Goal: Task Accomplishment & Management: Use online tool/utility

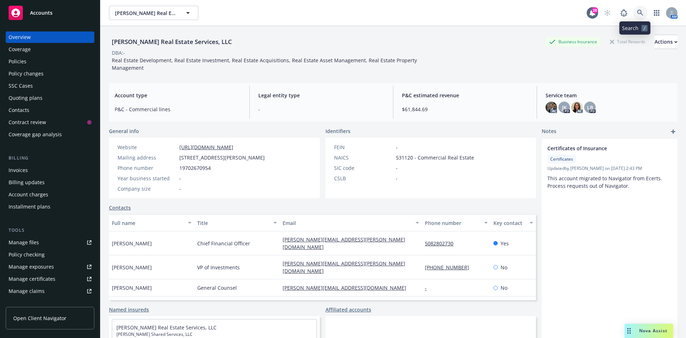
click at [639, 14] on link at bounding box center [641, 13] width 14 height 14
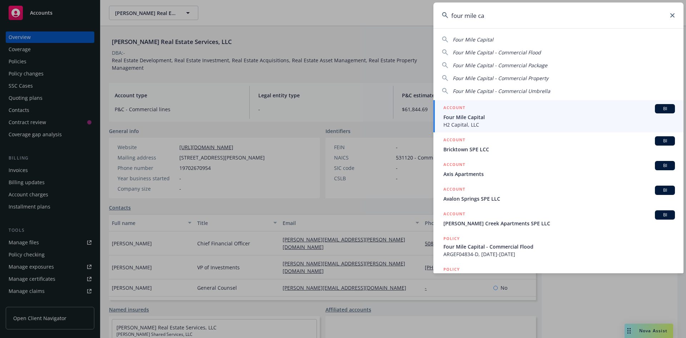
type input "four mile ca"
click at [465, 118] on span "Four Mile Capital" at bounding box center [560, 117] width 232 height 8
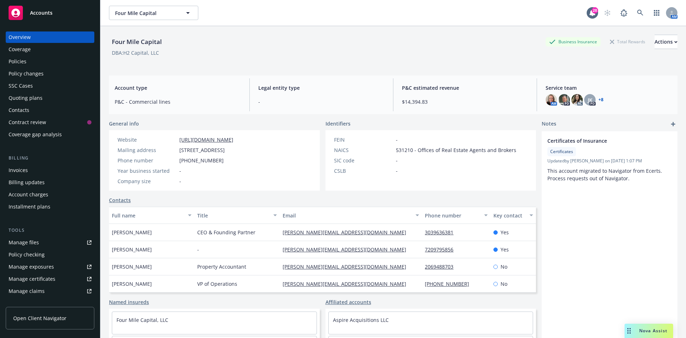
click at [31, 64] on div "Policies" at bounding box center [50, 61] width 83 height 11
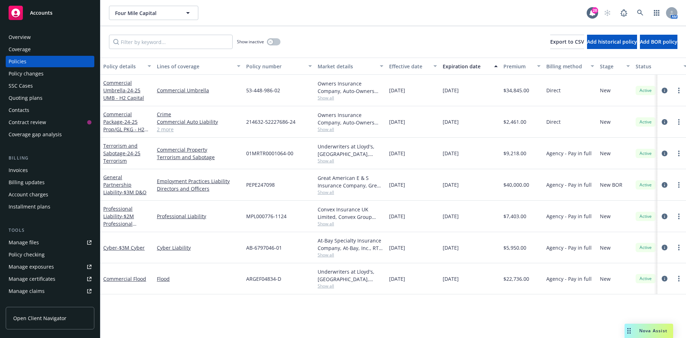
click at [332, 257] on span "Show all" at bounding box center [351, 255] width 66 height 6
click at [295, 268] on div "ARGEF04834-D" at bounding box center [279, 278] width 72 height 31
click at [332, 221] on span "Show all" at bounding box center [351, 224] width 66 height 6
click at [329, 193] on span "Show all" at bounding box center [351, 192] width 66 height 6
click at [308, 186] on div "PEPE247098" at bounding box center [279, 184] width 72 height 31
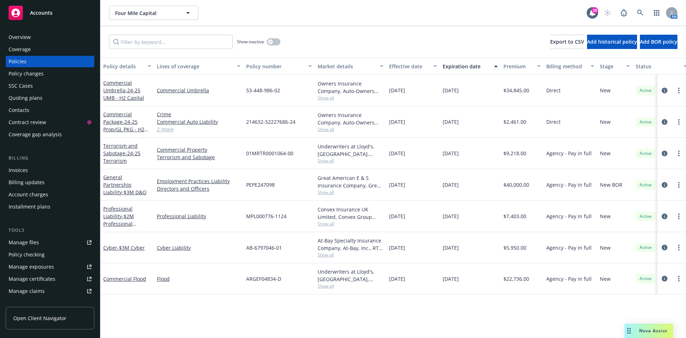
click at [324, 191] on span "Show all" at bounding box center [351, 192] width 66 height 6
click at [397, 197] on div "[DATE]" at bounding box center [413, 184] width 54 height 31
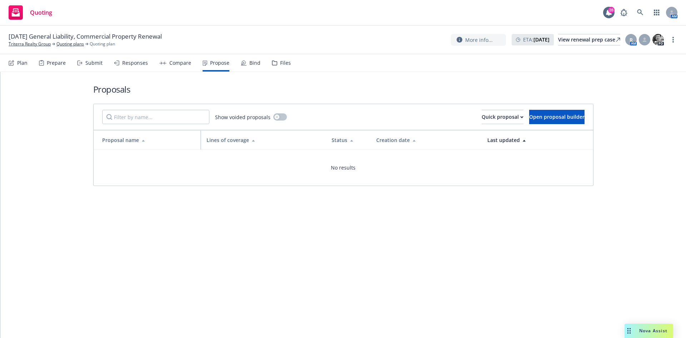
click at [644, 9] on link at bounding box center [641, 12] width 14 height 14
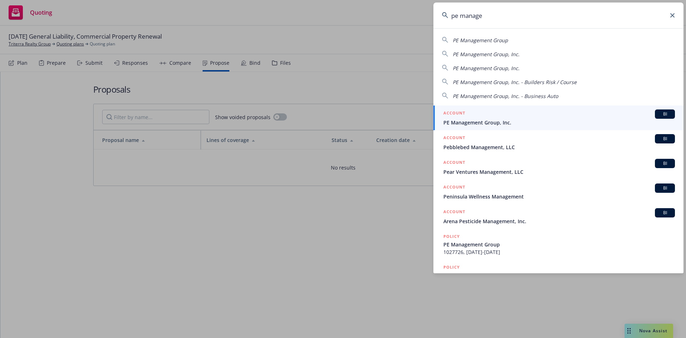
type input "pe manage"
click at [510, 118] on div "ACCOUNT BI" at bounding box center [560, 113] width 232 height 9
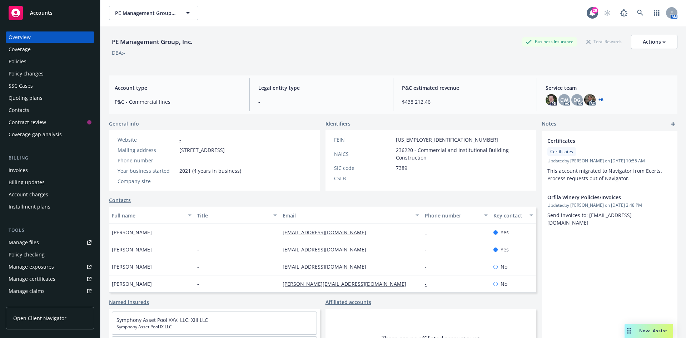
click at [26, 63] on div "Policies" at bounding box center [50, 61] width 83 height 11
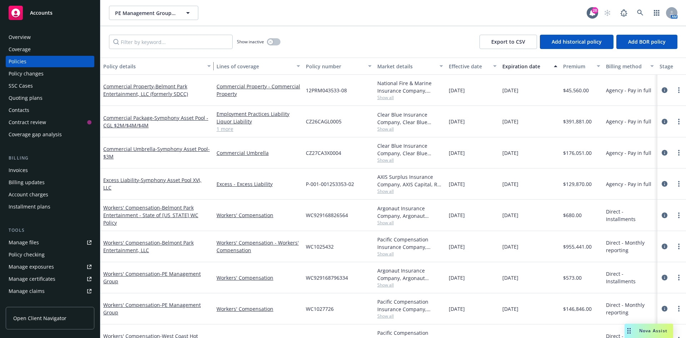
drag, startPoint x: 152, startPoint y: 68, endPoint x: 212, endPoint y: 77, distance: 60.3
click at [212, 77] on div "Policy details Lines of coverage Policy number Market details Effective date Ex…" at bounding box center [393, 198] width 586 height 280
click at [37, 246] on div "Manage files" at bounding box center [24, 242] width 30 height 11
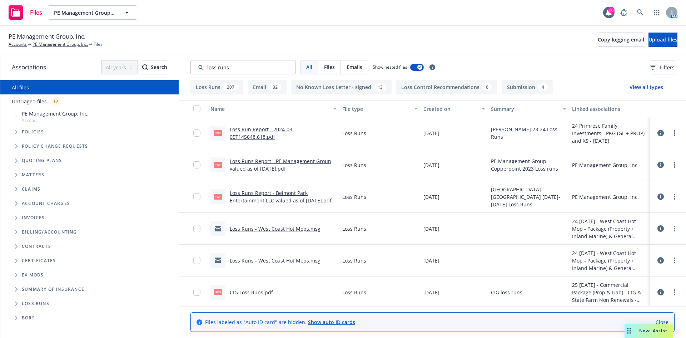
type input "loss runs"
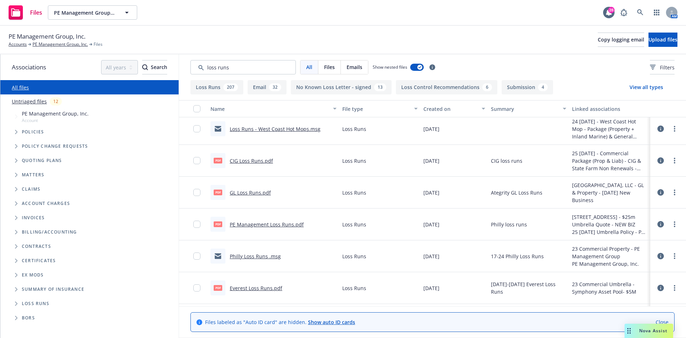
scroll to position [107, 0]
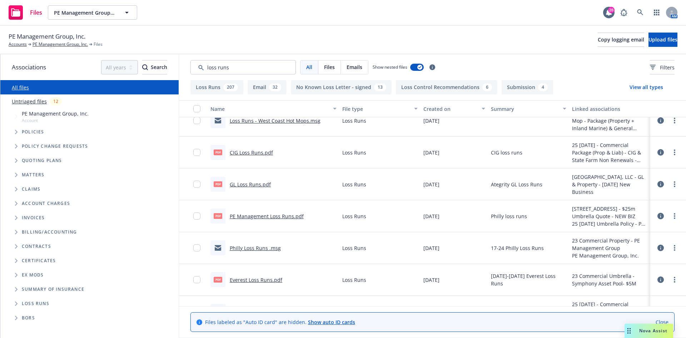
click at [435, 114] on button "Created on" at bounding box center [455, 108] width 68 height 17
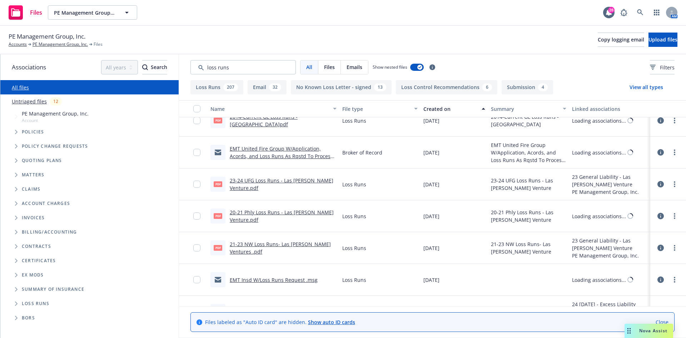
click at [437, 109] on div "Created on" at bounding box center [451, 109] width 54 height 8
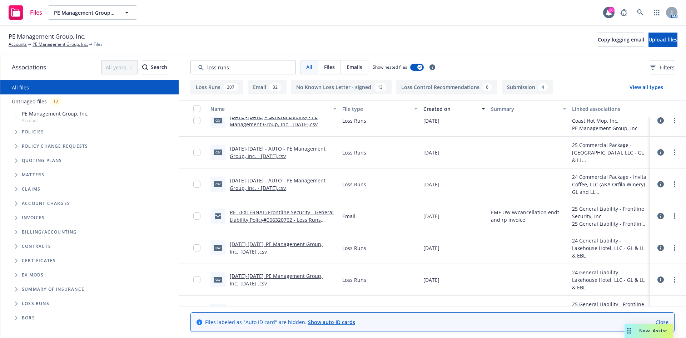
click at [260, 244] on link "2021-2025_PE Management Group, Inc._3-8-2025 .csv" at bounding box center [276, 248] width 93 height 14
click at [272, 146] on link "2025-2026 - AUTO - PE Management Group, Inc. - 08-28-2025.csv" at bounding box center [278, 152] width 96 height 14
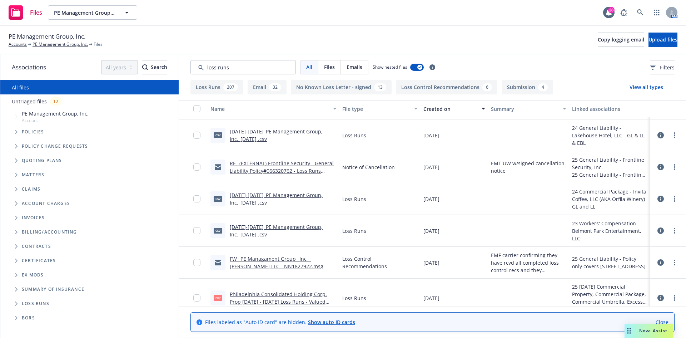
scroll to position [215, 0]
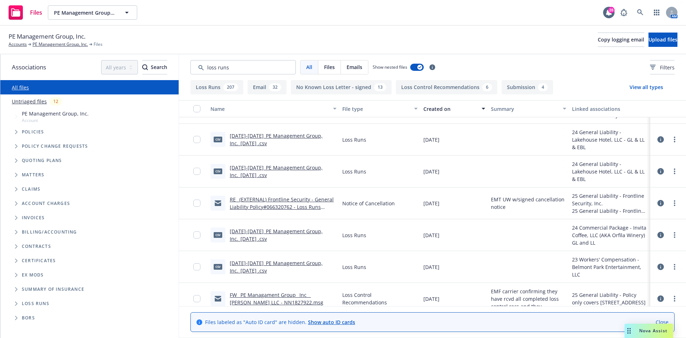
click at [275, 167] on link "2020-2025_PE Management Group, Inc._4-8-2025 .csv" at bounding box center [276, 171] width 93 height 14
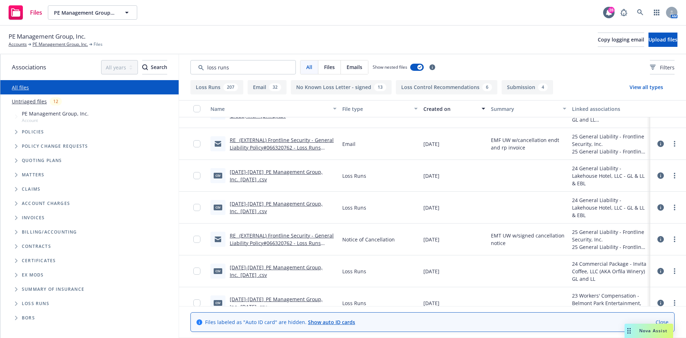
scroll to position [0, 0]
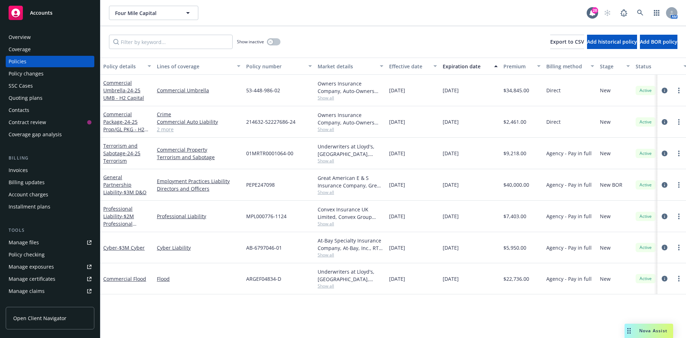
click at [326, 222] on span "Show all" at bounding box center [351, 224] width 66 height 6
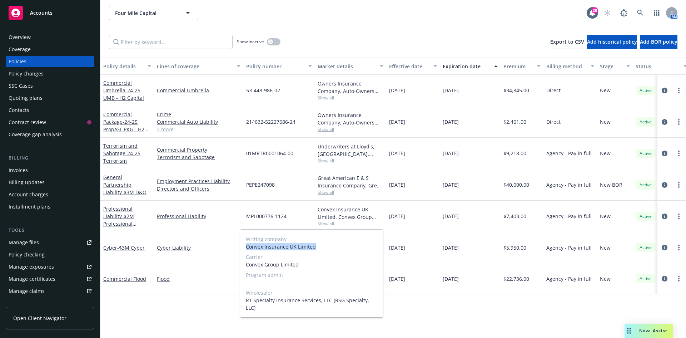
drag, startPoint x: 313, startPoint y: 248, endPoint x: 246, endPoint y: 251, distance: 67.6
click at [246, 251] on div "Writing company Convex Insurance UK Limited Carrier Convex Group Limited Progra…" at bounding box center [311, 274] width 143 height 88
copy span "Convex Insurance UK Limited"
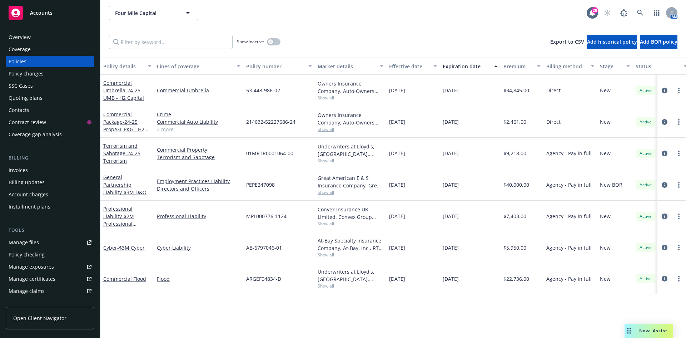
click at [662, 216] on icon "circleInformation" at bounding box center [665, 216] width 6 height 6
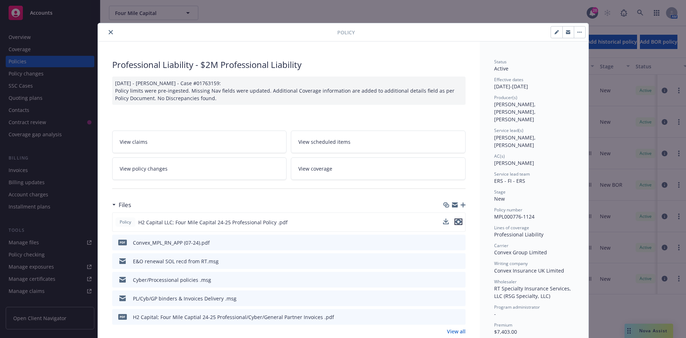
click at [458, 222] on icon "preview file" at bounding box center [458, 221] width 6 height 5
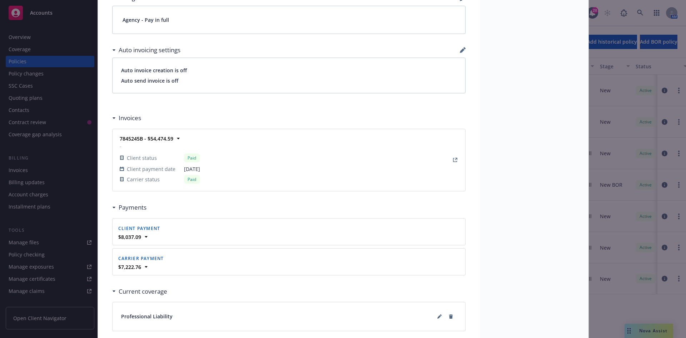
scroll to position [598, 0]
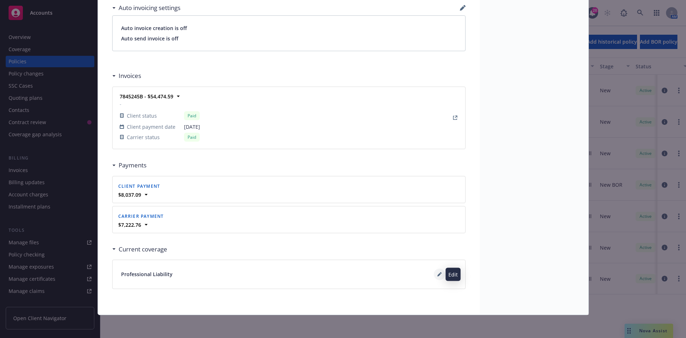
click at [439, 273] on button at bounding box center [439, 273] width 11 height 11
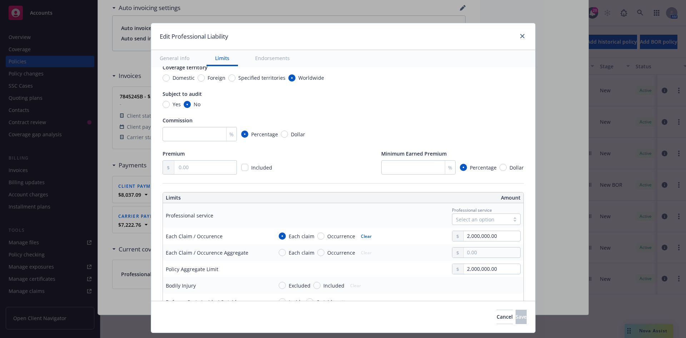
scroll to position [63, 0]
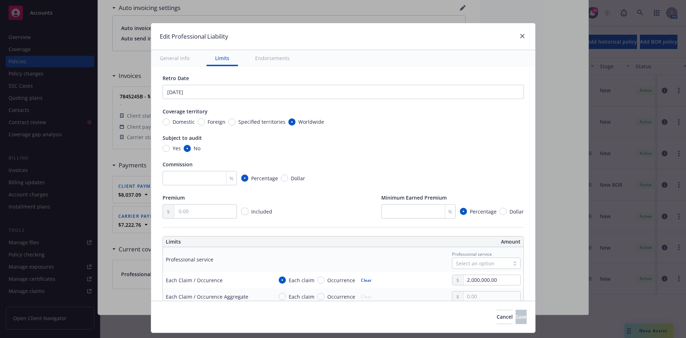
type textarea "x"
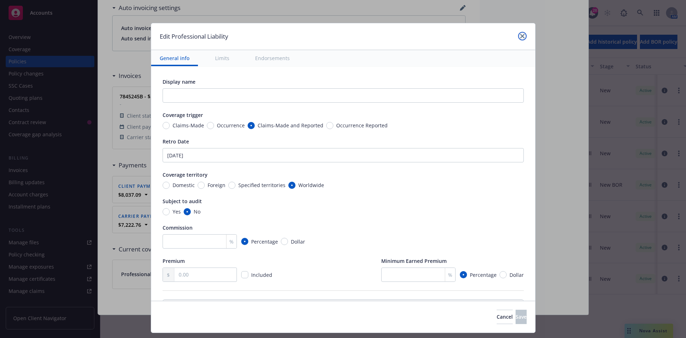
click at [522, 38] on icon "close" at bounding box center [523, 36] width 4 height 4
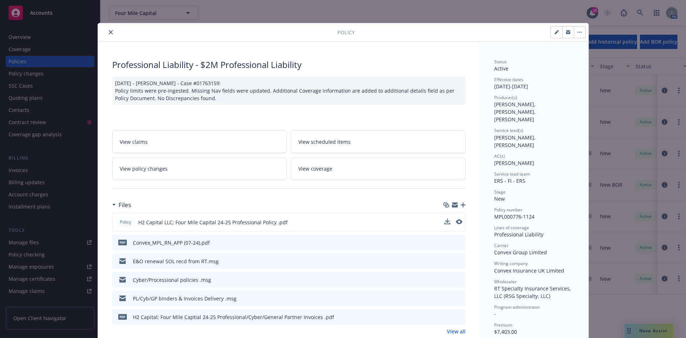
click at [109, 30] on icon "close" at bounding box center [111, 32] width 4 height 4
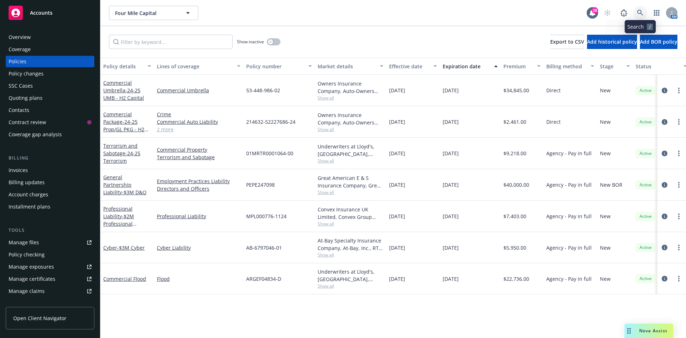
click at [640, 12] on icon at bounding box center [640, 13] width 6 height 6
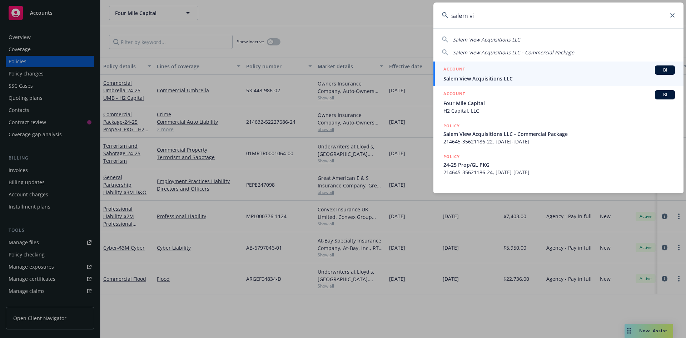
type input "salem vi"
click at [509, 78] on span "Salem View Acquisitions LLC" at bounding box center [560, 79] width 232 height 8
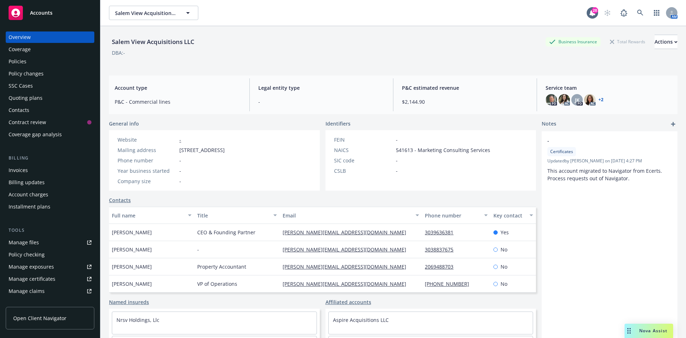
click at [37, 57] on div "Policies" at bounding box center [50, 61] width 83 height 11
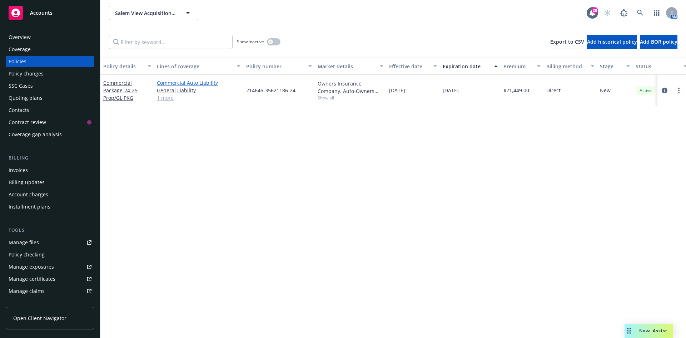
click at [174, 81] on link "Commercial Auto Liability" at bounding box center [199, 83] width 84 height 8
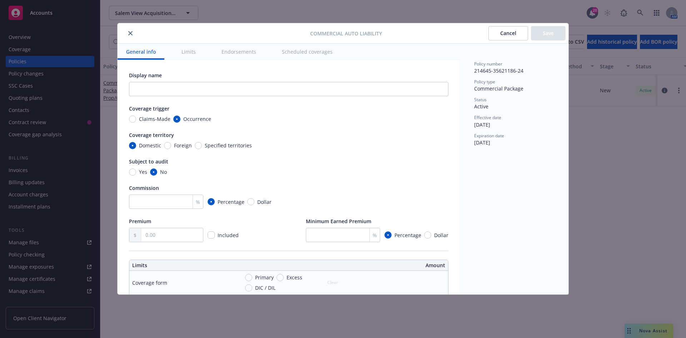
click at [129, 32] on icon "close" at bounding box center [130, 33] width 4 height 4
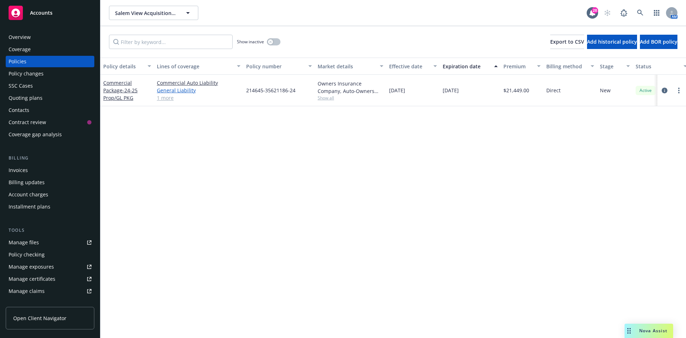
click at [168, 90] on link "General Liability" at bounding box center [199, 91] width 84 height 8
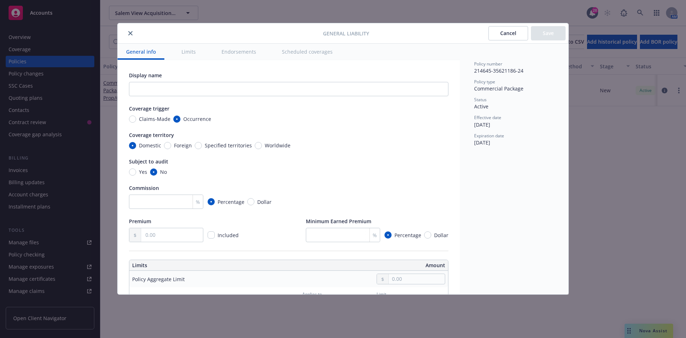
click at [132, 34] on icon "close" at bounding box center [130, 33] width 4 height 4
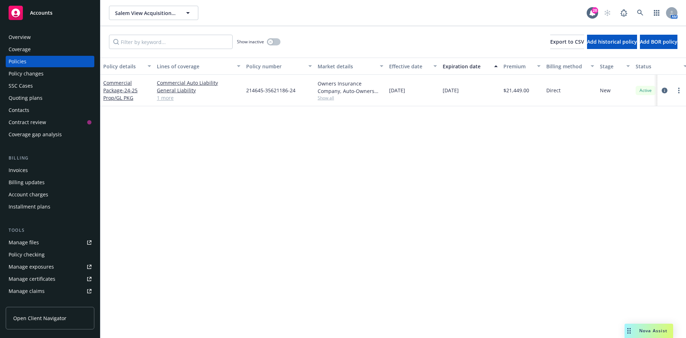
click at [167, 97] on link "1 more" at bounding box center [199, 98] width 84 height 8
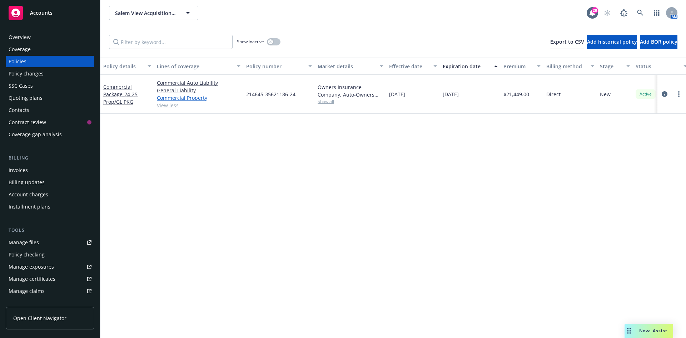
click at [175, 97] on link "Commercial Property" at bounding box center [199, 98] width 84 height 8
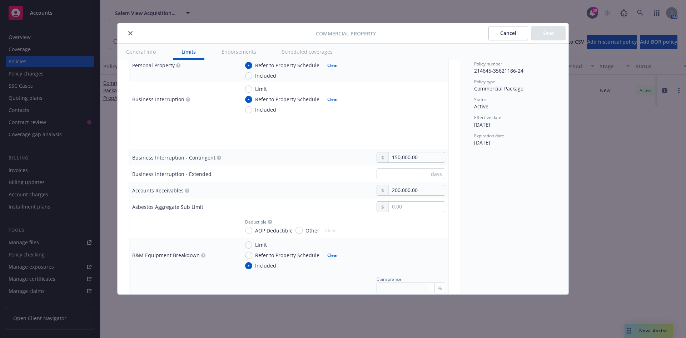
scroll to position [501, 0]
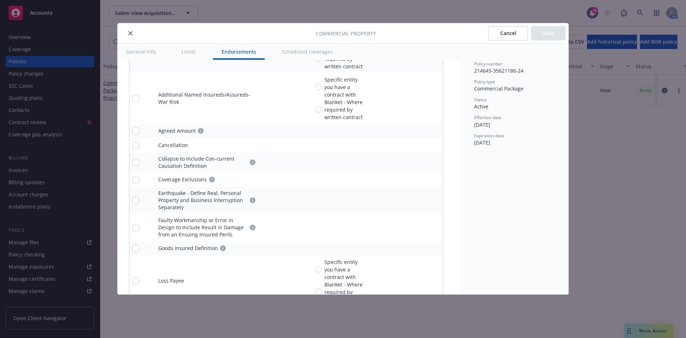
type textarea "x"
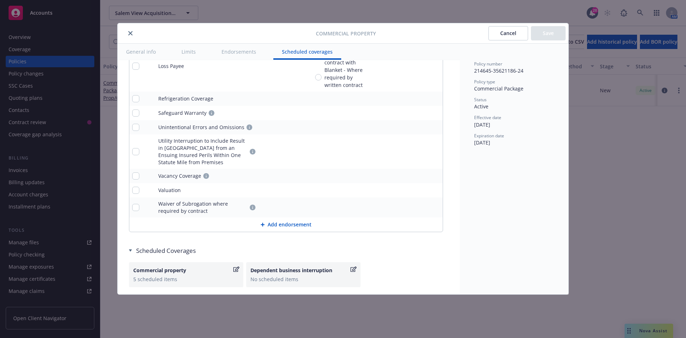
scroll to position [2771, 0]
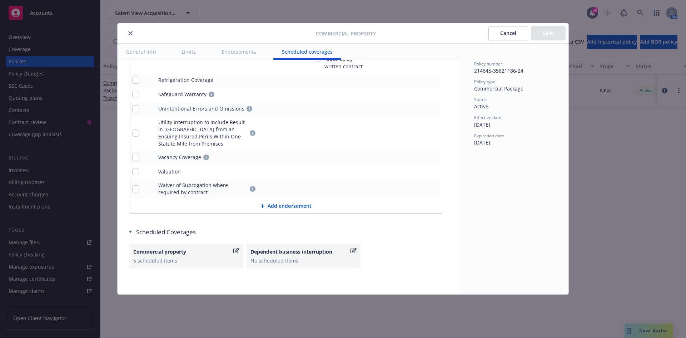
click at [498, 34] on button "Cancel" at bounding box center [509, 33] width 40 height 14
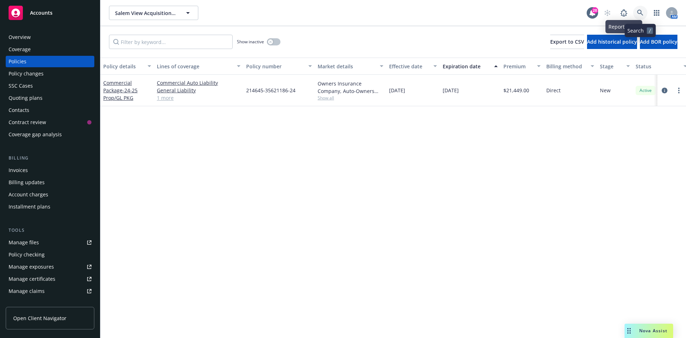
click at [640, 12] on icon at bounding box center [640, 13] width 6 height 6
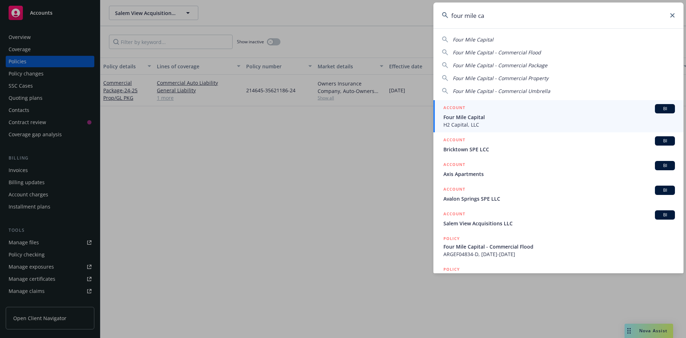
type input "four mile ca"
click at [467, 117] on span "Four Mile Capital" at bounding box center [560, 117] width 232 height 8
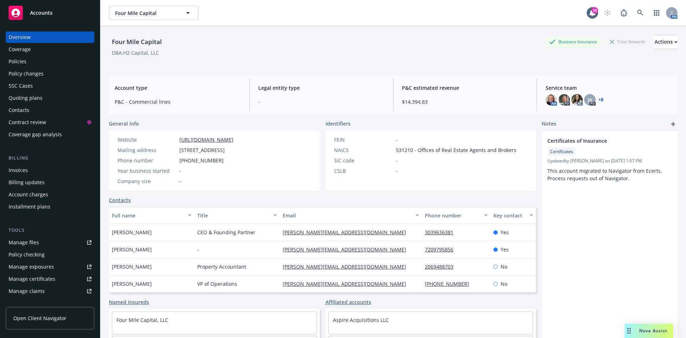
click at [39, 63] on div "Policies" at bounding box center [50, 61] width 83 height 11
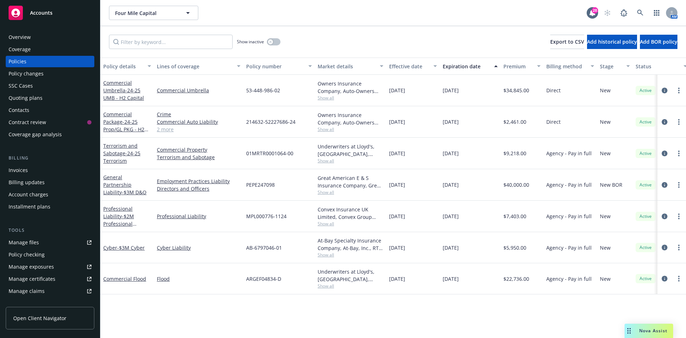
click at [29, 243] on div "Manage files" at bounding box center [24, 242] width 30 height 11
drag, startPoint x: 290, startPoint y: 217, endPoint x: 245, endPoint y: 218, distance: 45.1
click at [245, 218] on div "MPL000776-1124" at bounding box center [279, 216] width 72 height 31
copy span "MPL000776-1124"
click at [325, 257] on span "Show all" at bounding box center [351, 255] width 66 height 6
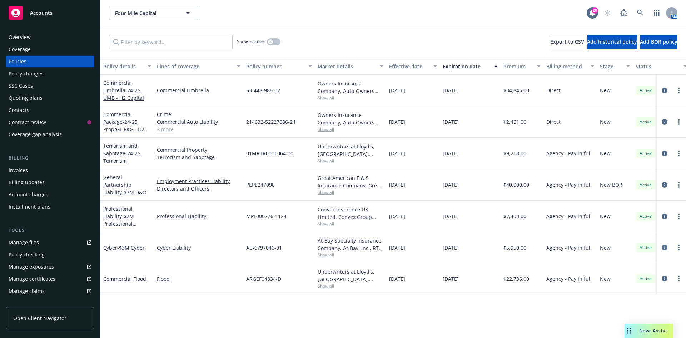
click at [290, 260] on div "AB-6797046-01" at bounding box center [279, 247] width 72 height 31
drag, startPoint x: 281, startPoint y: 248, endPoint x: 246, endPoint y: 250, distance: 35.4
click at [246, 250] on div "AB-6797046-01" at bounding box center [279, 247] width 72 height 31
copy span "AB-6797046-01"
drag, startPoint x: 281, startPoint y: 280, endPoint x: 247, endPoint y: 278, distance: 34.7
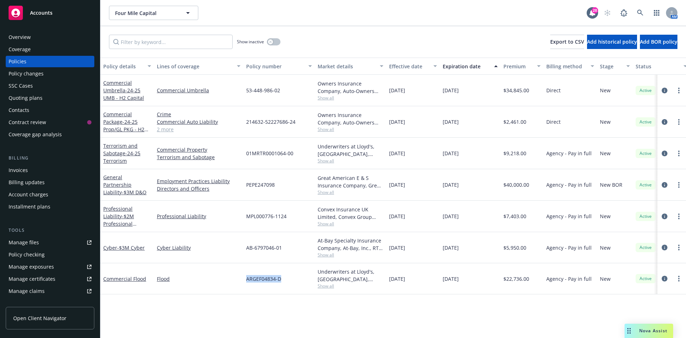
click at [247, 278] on div "ARGEF04834-D" at bounding box center [279, 278] width 72 height 31
copy span "ARGEF04834-D"
click at [324, 285] on span "Show all" at bounding box center [351, 286] width 66 height 6
click at [203, 290] on div "Flood" at bounding box center [198, 278] width 89 height 31
click at [322, 193] on span "Show all" at bounding box center [351, 192] width 66 height 6
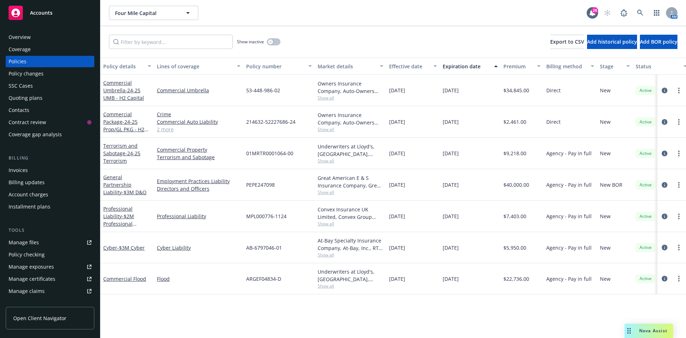
click at [292, 194] on div "PEPE247098" at bounding box center [279, 184] width 72 height 31
click at [286, 216] on span "MPL000776-1124" at bounding box center [266, 216] width 40 height 8
drag, startPoint x: 276, startPoint y: 188, endPoint x: 245, endPoint y: 184, distance: 30.6
click at [245, 184] on div "PEPE247098" at bounding box center [279, 184] width 72 height 31
copy span "PEPE247098"
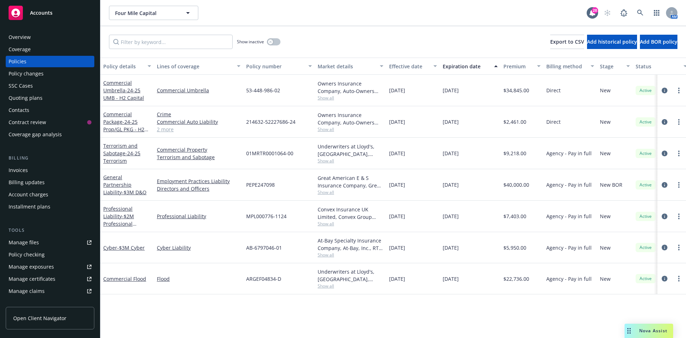
click at [322, 191] on span "Show all" at bounding box center [351, 192] width 66 height 6
click at [202, 237] on div "Cyber Liability" at bounding box center [198, 247] width 89 height 31
click at [31, 34] on div "Overview" at bounding box center [50, 36] width 83 height 11
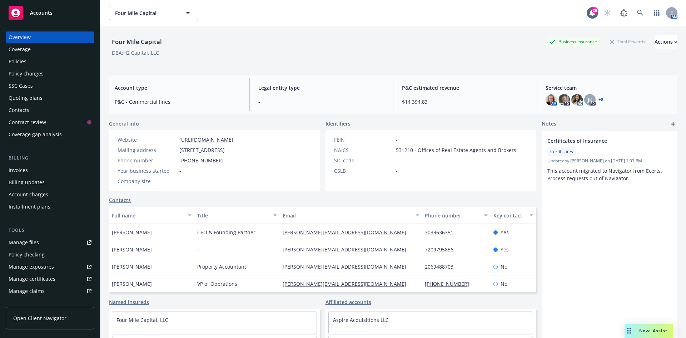
click at [40, 64] on div "Policies" at bounding box center [50, 61] width 83 height 11
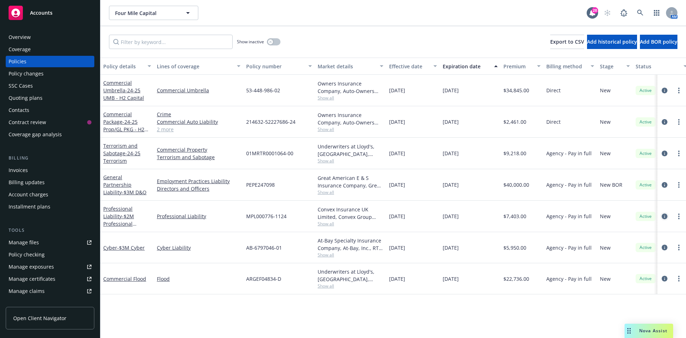
click at [664, 216] on icon "circleInformation" at bounding box center [665, 216] width 6 height 6
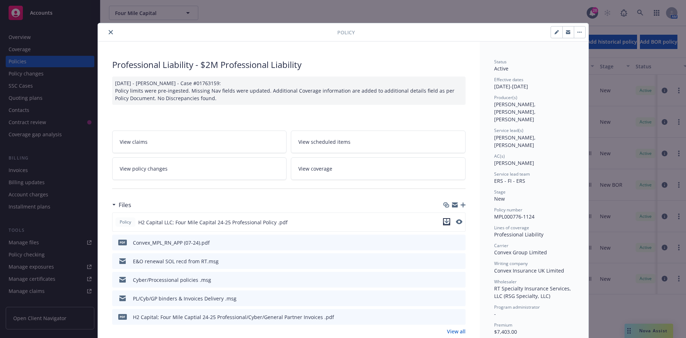
click at [445, 222] on icon "download file" at bounding box center [447, 222] width 6 height 6
click at [109, 33] on icon "close" at bounding box center [111, 32] width 4 height 4
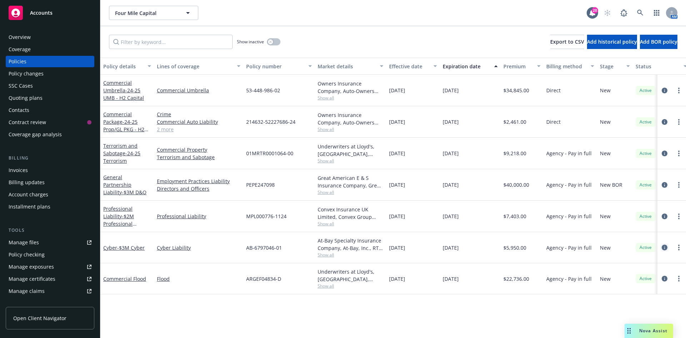
click at [665, 248] on icon "circleInformation" at bounding box center [665, 248] width 6 height 6
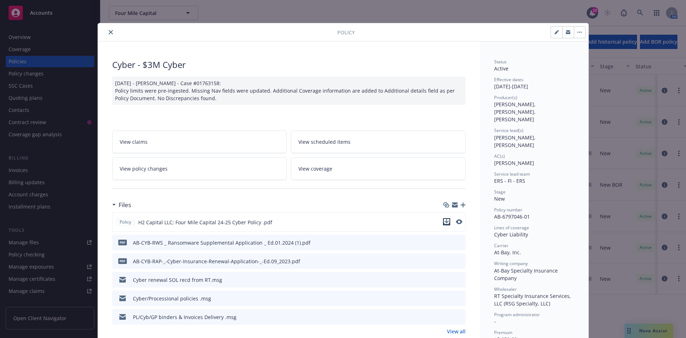
click at [444, 222] on icon "download file" at bounding box center [447, 222] width 6 height 6
click at [109, 31] on icon "close" at bounding box center [111, 32] width 4 height 4
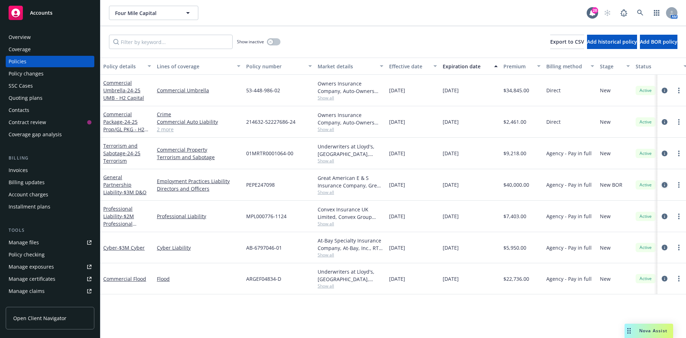
click at [665, 184] on icon "circleInformation" at bounding box center [665, 185] width 6 height 6
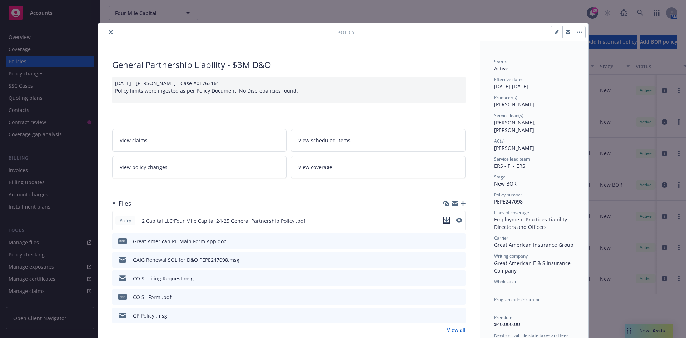
click at [445, 218] on icon "download file" at bounding box center [447, 220] width 6 height 6
click at [107, 34] on button "close" at bounding box center [111, 32] width 9 height 9
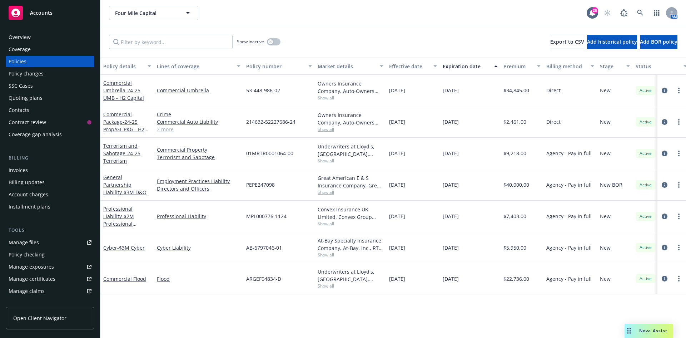
drag, startPoint x: 438, startPoint y: 34, endPoint x: 507, endPoint y: 15, distance: 72.2
click at [438, 33] on div "Show inactive Export to CSV Add historical policy Add BOR policy" at bounding box center [393, 41] width 586 height 31
click at [634, 14] on link at bounding box center [641, 13] width 14 height 14
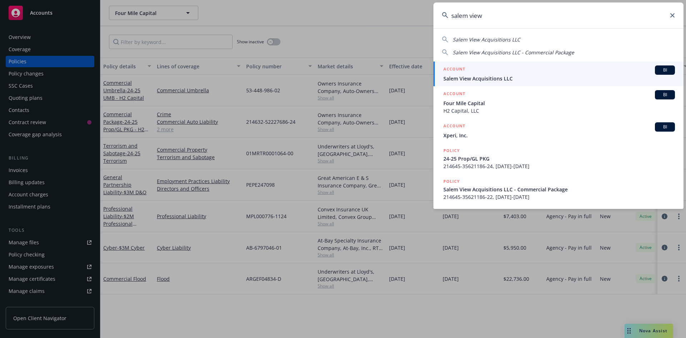
type input "salem view"
click at [482, 72] on div "ACCOUNT BI" at bounding box center [560, 69] width 232 height 9
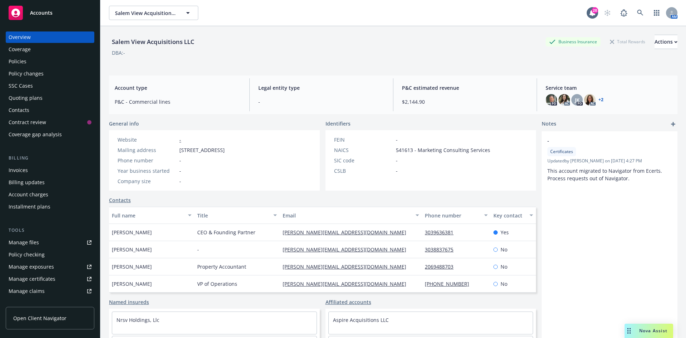
click at [37, 97] on div "Quoting plans" at bounding box center [26, 97] width 34 height 11
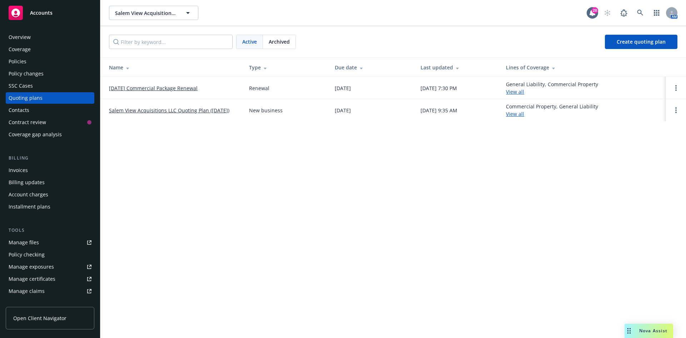
click at [154, 88] on link "[DATE] Commercial Package Renewal" at bounding box center [153, 88] width 89 height 8
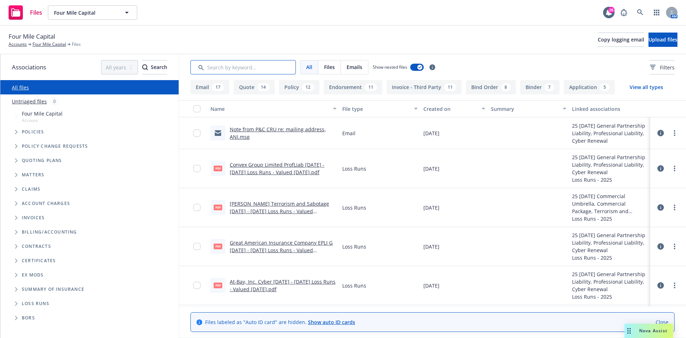
click at [228, 69] on input "Search by keyword..." at bounding box center [243, 67] width 105 height 14
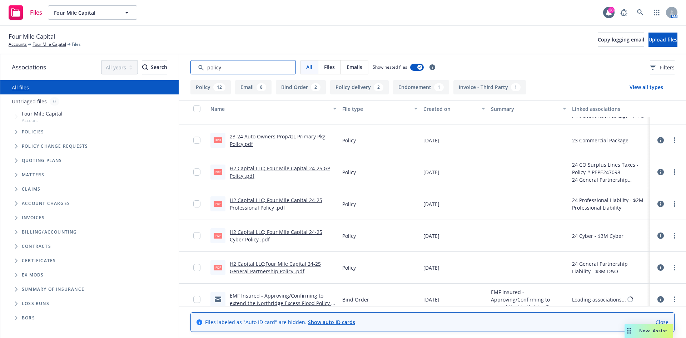
scroll to position [250, 0]
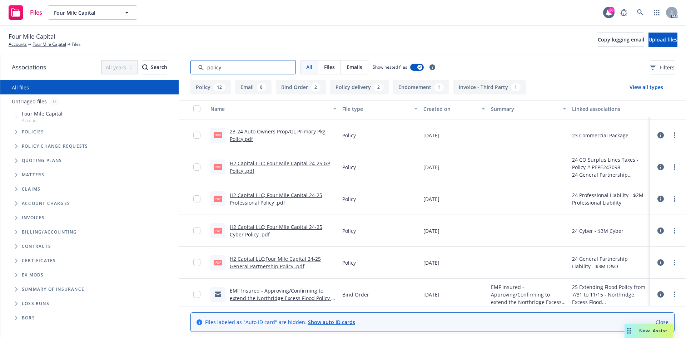
type input "policy"
click at [253, 198] on link "H2 Capital LLC; Four Mile Capital 24-25 Professional Policy .pdf" at bounding box center [276, 199] width 93 height 14
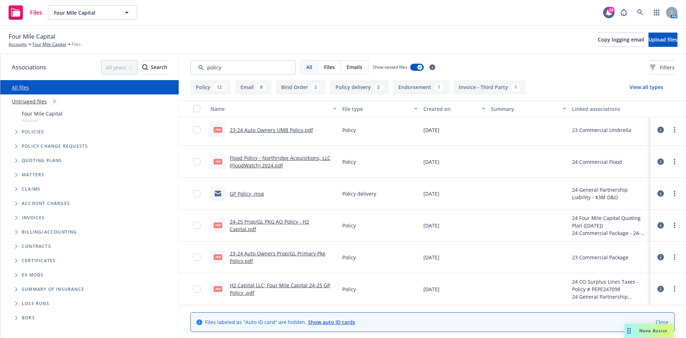
scroll to position [0, 0]
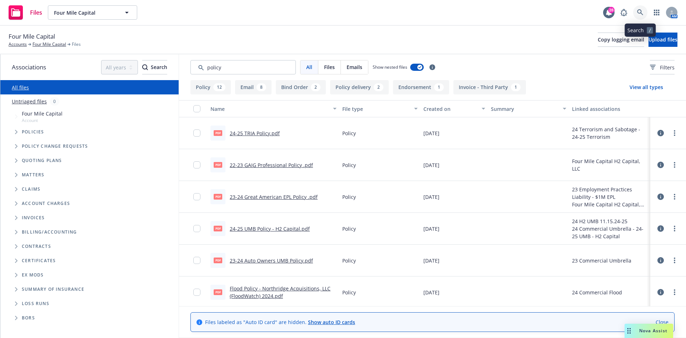
click at [644, 10] on link at bounding box center [641, 12] width 14 height 14
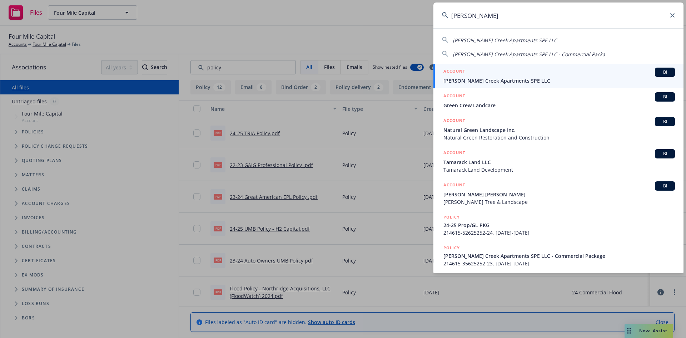
type input "landon cree"
click at [498, 76] on div "ACCOUNT BI" at bounding box center [560, 72] width 232 height 9
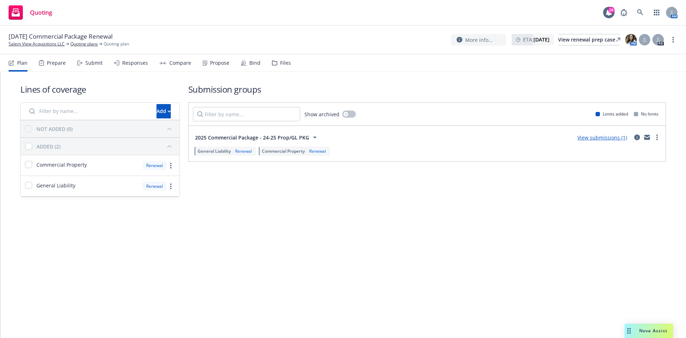
click at [605, 139] on link "View submissions (1)" at bounding box center [603, 137] width 50 height 7
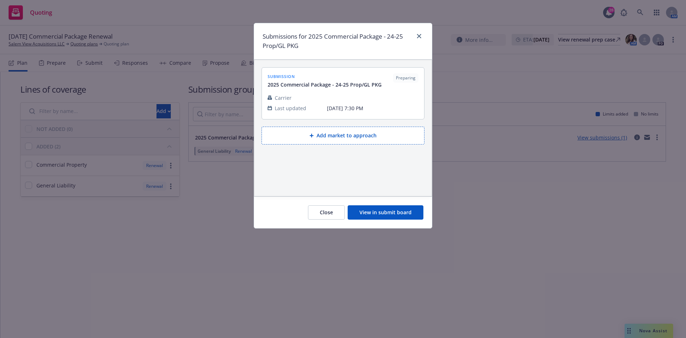
click at [382, 215] on button "View in submit board" at bounding box center [386, 212] width 76 height 14
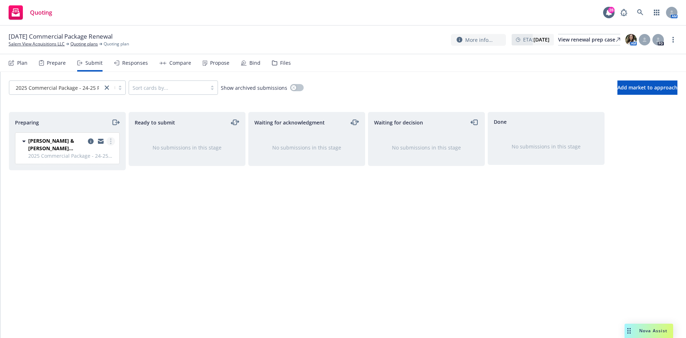
click at [111, 141] on circle "more" at bounding box center [110, 141] width 1 height 1
click at [79, 198] on span "Add accepted decision" at bounding box center [79, 198] width 72 height 7
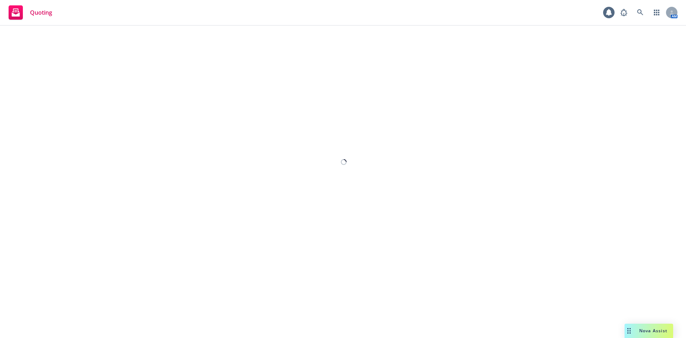
select select "12"
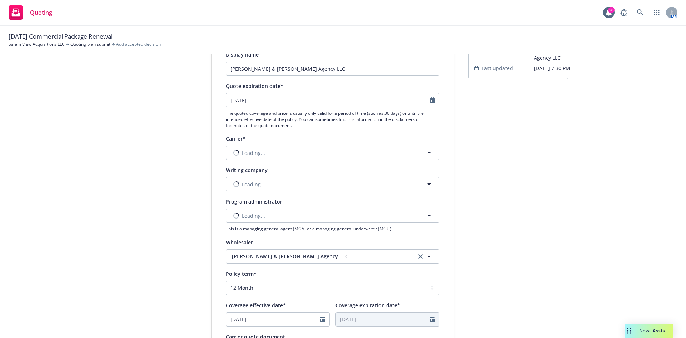
scroll to position [72, 0]
click at [261, 149] on span "Nothing selected" at bounding box center [252, 152] width 41 height 8
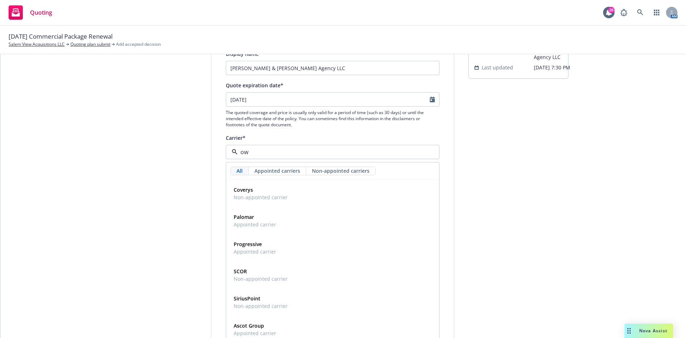
type input "own"
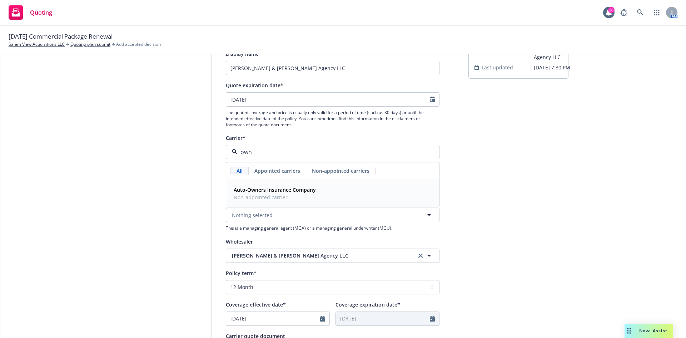
click at [324, 194] on div "Auto-Owners Insurance Company Non-appointed carrier" at bounding box center [333, 193] width 204 height 18
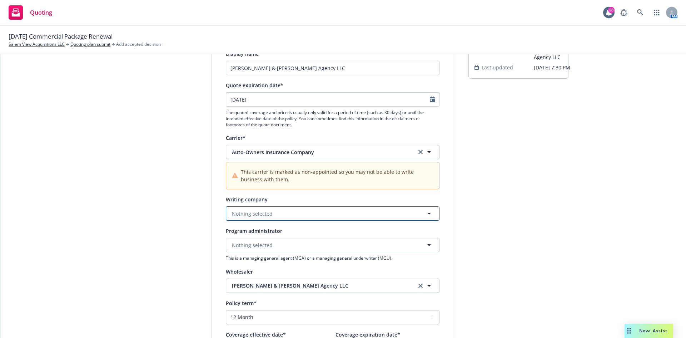
click at [263, 213] on span "Nothing selected" at bounding box center [252, 214] width 41 height 8
click at [262, 239] on span "Domestic - 32700" at bounding box center [268, 241] width 69 height 8
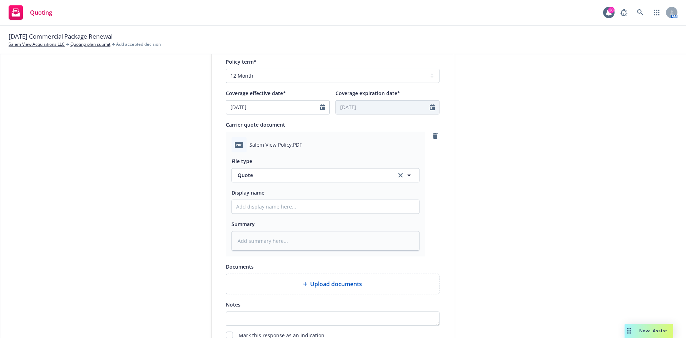
scroll to position [322, 0]
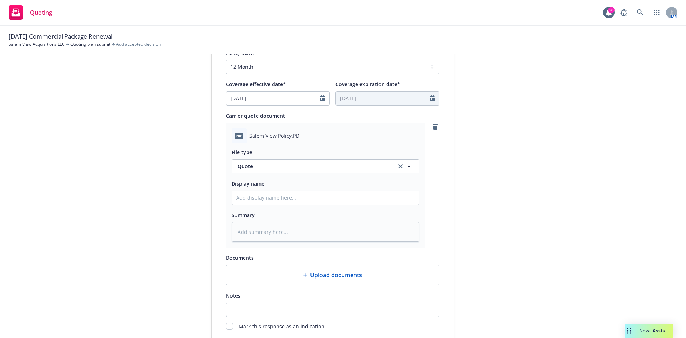
drag, startPoint x: 276, startPoint y: 190, endPoint x: 278, endPoint y: 194, distance: 4.3
click at [278, 194] on div at bounding box center [326, 198] width 188 height 14
click at [278, 194] on input "Display name" at bounding box center [325, 198] width 187 height 14
type textarea "x"
type input "2"
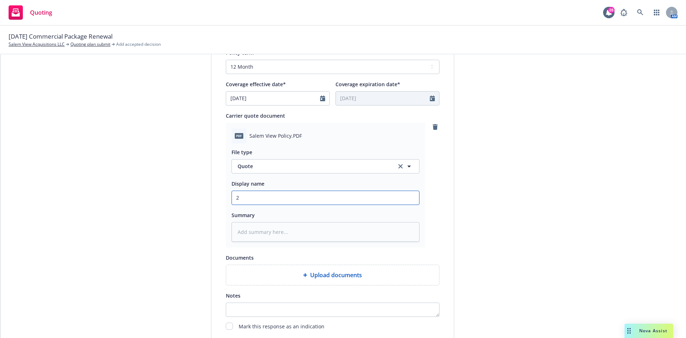
type textarea "x"
type input "25"
type textarea "x"
type input "25/"
type textarea "x"
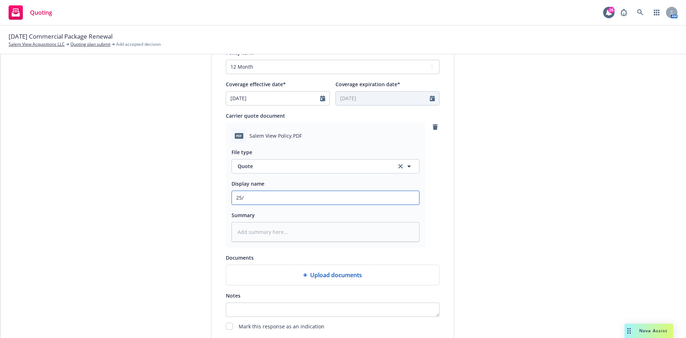
type input "25/2"
type textarea "x"
type input "25/26"
type textarea "x"
type input "25/26"
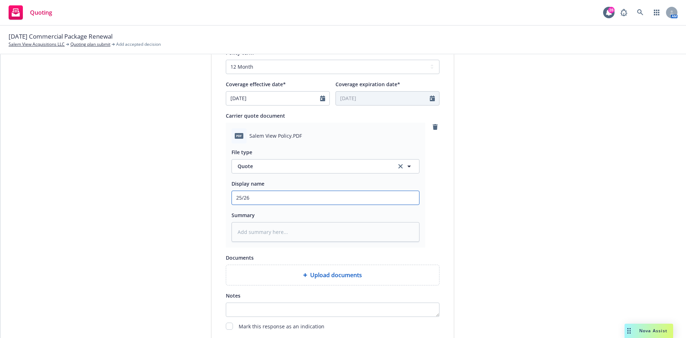
type textarea "x"
type input "25/26 S"
type textarea "x"
type input "25/26 Sa"
type textarea "x"
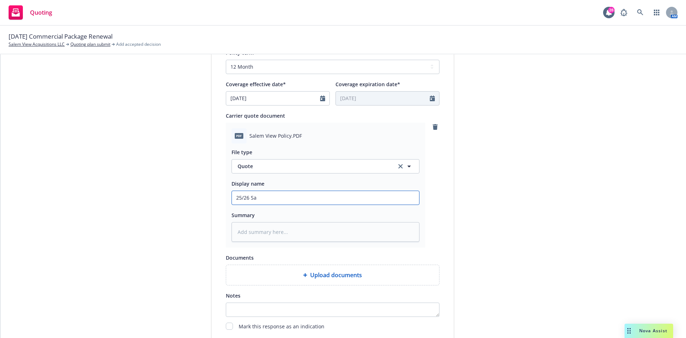
type input "25/26 Sal"
type textarea "x"
type input "25/26 Sale"
type textarea "x"
type input "25/26 Sal"
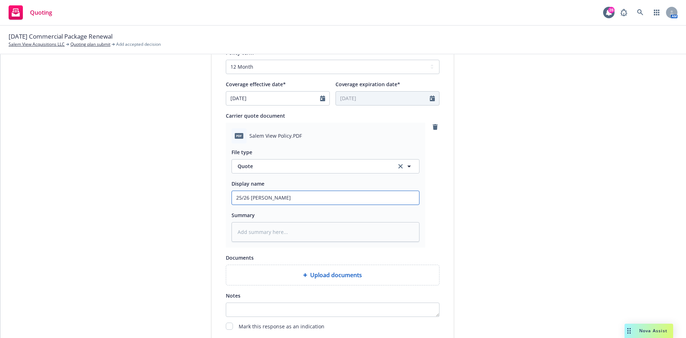
type textarea "x"
type input "25/26 Sa"
type textarea "x"
type input "25/26 S"
type textarea "x"
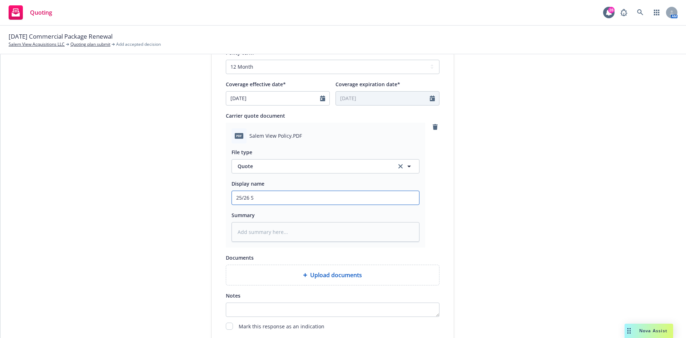
type input "25/26"
type textarea "x"
type input "25/26 A"
type textarea "x"
type input "25/26 Au"
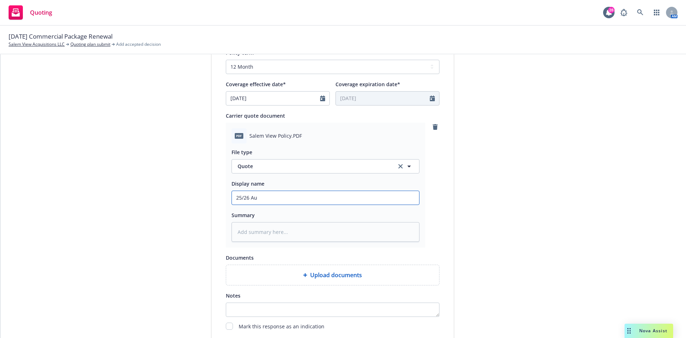
type textarea "x"
type input "25/26 Aut"
type textarea "x"
type input "25/26 Auto"
type textarea "x"
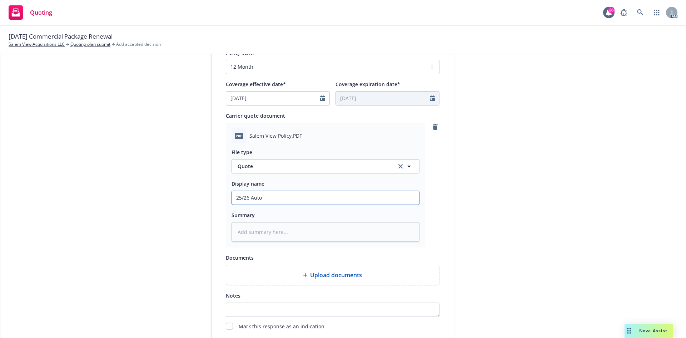
type input "25/26 Auto-"
type textarea "x"
type input "25/26 Auto-O"
type textarea "x"
type input "25/26 Auto-Ow"
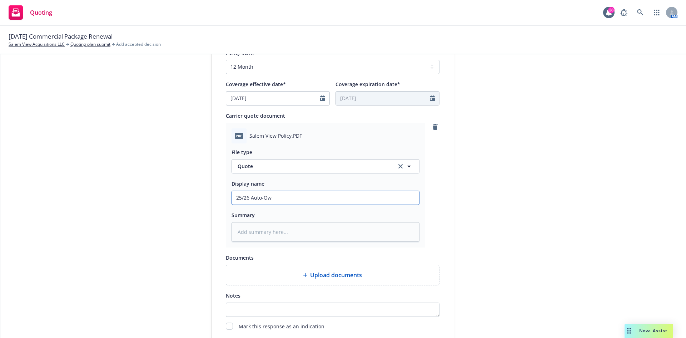
type textarea "x"
type input "25/26 Auto-Own"
type textarea "x"
type input "25/26 Auto-Owne"
type textarea "x"
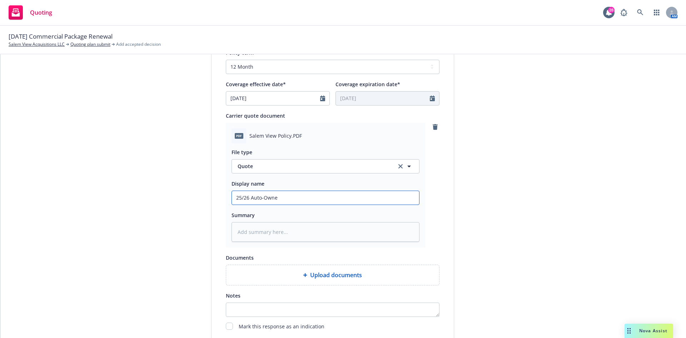
type input "25/26 Auto-Owner"
type textarea "x"
type input "25/26 Auto-Owners"
type textarea "x"
type input "25/26 Auto-Owners"
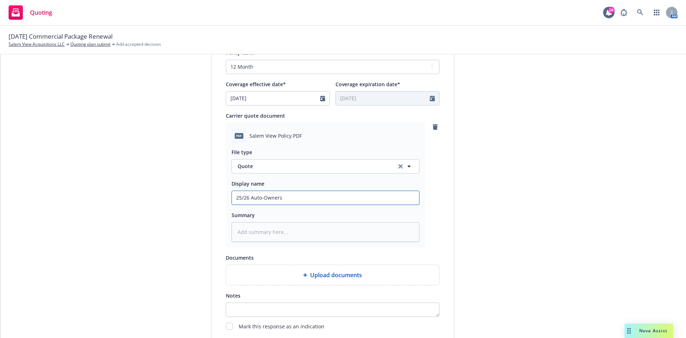
type textarea "x"
type input "25/26 Auto-Owners P"
type textarea "x"
type input "25/26 Auto-Owners PK"
type textarea "x"
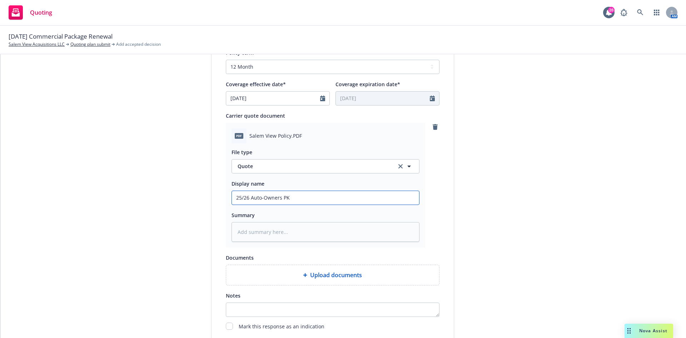
type input "25/26 Auto-Owners PKG"
type textarea "x"
type input "25/26 Auto-Owners PKG"
type textarea "x"
type input "25/26 Auto-Owners PKG Q"
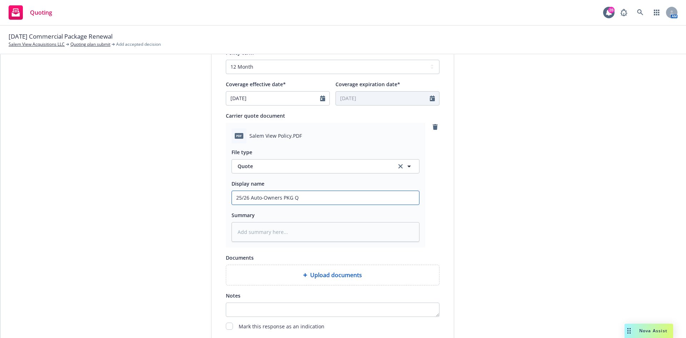
type textarea "x"
type input "25/26 Auto-Owners PKG Qu"
type textarea "x"
type input "25/26 Auto-Owners PKG Quo"
type textarea "x"
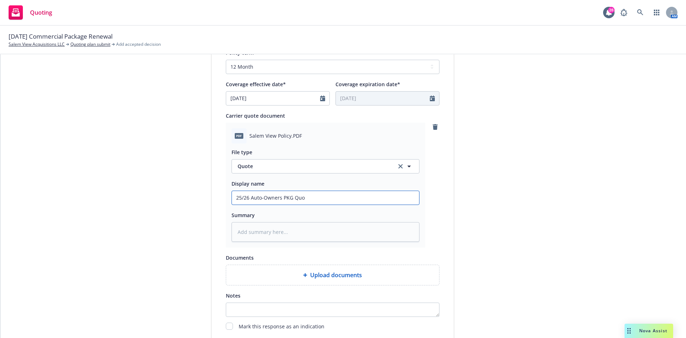
type input "25/26 Auto-Owners PKG Quot"
type textarea "x"
type input "25/26 Auto-Owners PKG Quote"
type textarea "x"
type input "25/26 Auto-Owners PKG Quote?"
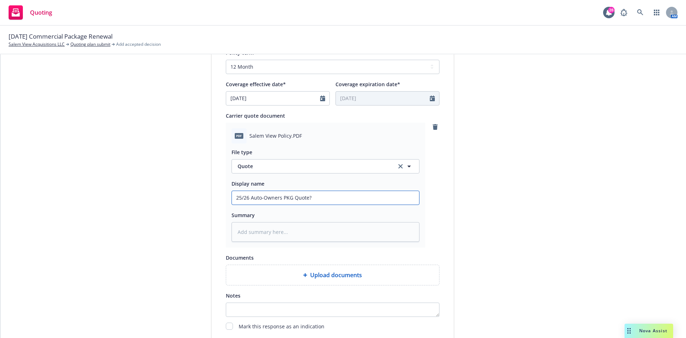
type textarea "x"
type input "25/26 Auto-Owners PKG Quote?p"
type textarea "x"
type input "25/26 Auto-Owners PKG Quote?po"
type textarea "x"
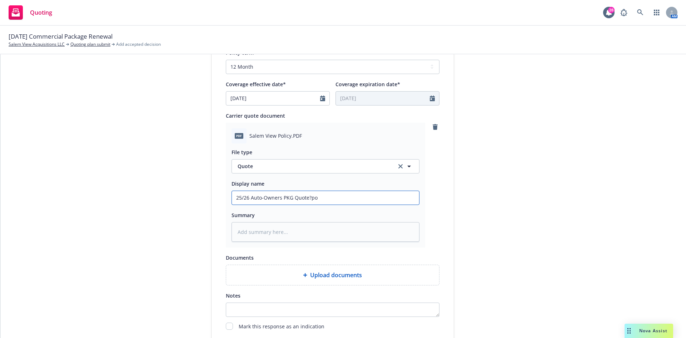
type input "25/26 Auto-Owners PKG Quote?pol"
type textarea "x"
type input "25/26 Auto-Owners PKG Quote?poli"
type textarea "x"
type input "25/26 Auto-Owners PKG Quote?polic"
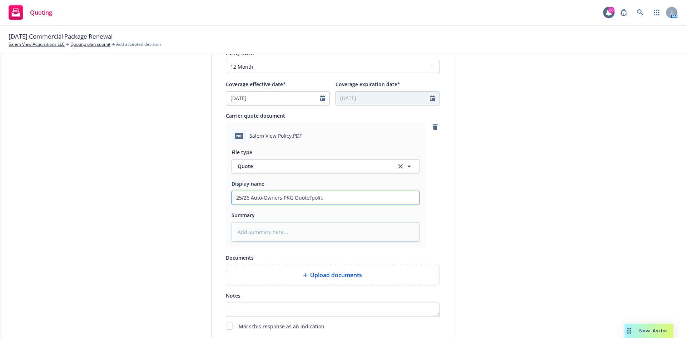
type textarea "x"
type input "25/26 Auto-Owners PKG Quote?poli"
type textarea "x"
type input "25/26 Auto-Owners PKG Quote?pol"
type textarea "x"
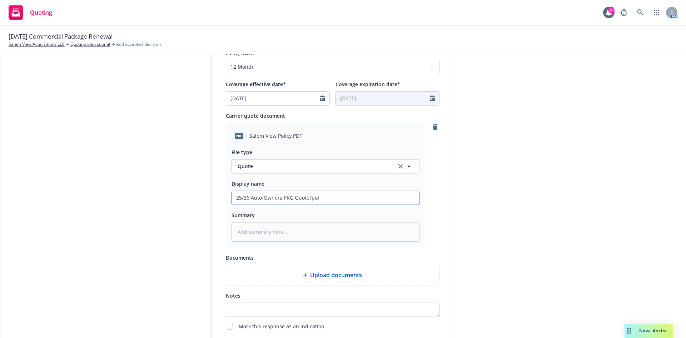
type input "25/26 Auto-Owners PKG Quote?po"
type textarea "x"
type input "25/26 Auto-Owners PKG Quote?p"
type textarea "x"
type input "25/26 Auto-Owners PKG Quote?"
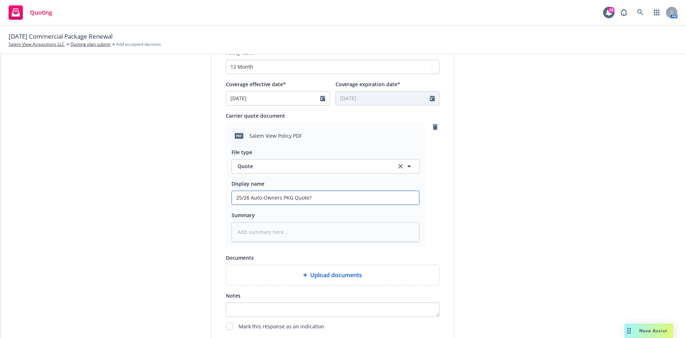
type textarea "x"
type input "25/26 Auto-Owners PKG Quote"
type textarea "x"
type input "25/26 Auto-Owners PKG Quote/"
type textarea "x"
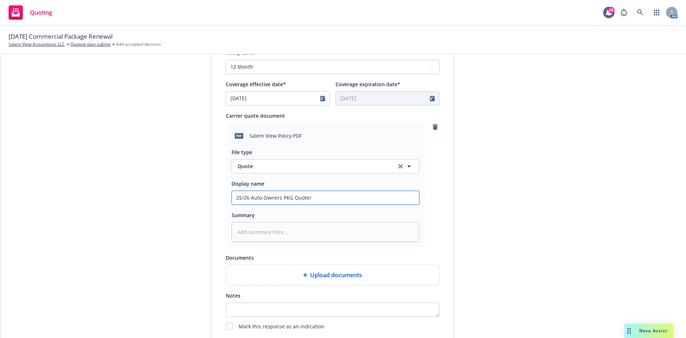
type input "25/26 Auto-Owners PKG Quote/P"
type textarea "x"
type input "25/26 Auto-Owners PKG Quote/Po"
type textarea "x"
type input "25/26 Auto-Owners PKG Quote/Pol"
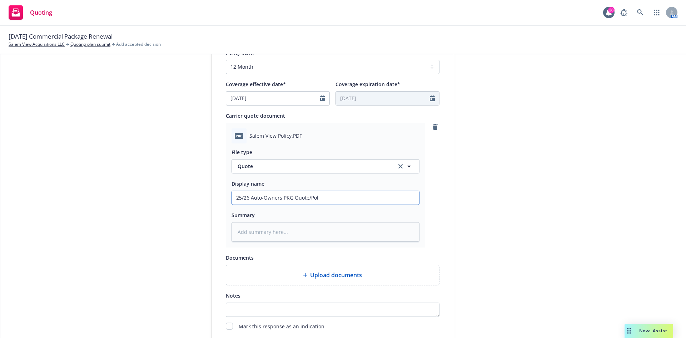
type textarea "x"
type input "25/26 Auto-Owners PKG Quote/Poli"
type textarea "x"
type input "25/26 Auto-Owners PKG Quote/Polic"
type textarea "x"
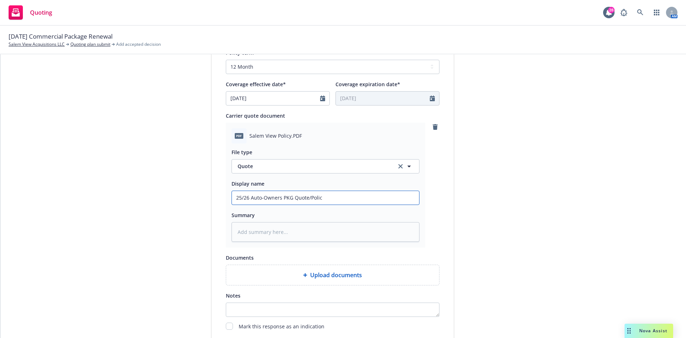
type input "25/26 Auto-Owners PKG Quote/Policy"
type textarea "x"
drag, startPoint x: 335, startPoint y: 194, endPoint x: 146, endPoint y: 202, distance: 189.7
click at [146, 202] on div "1 Quote initiation 2 Coverage selection 3 Billing info Quote initiation Display…" at bounding box center [343, 67] width 669 height 613
type input "25/26 Auto-Owners PKG Quote/Policy"
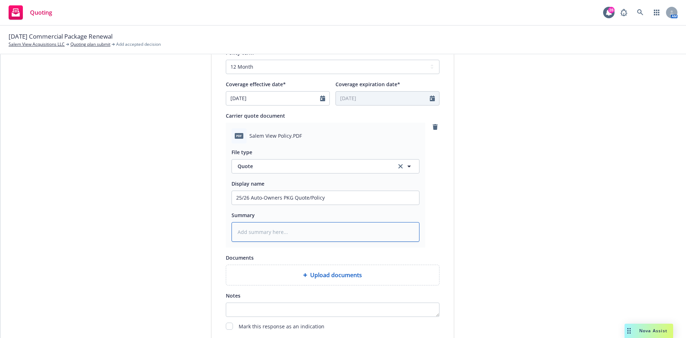
click at [268, 232] on textarea at bounding box center [326, 232] width 188 height 20
paste textarea "25/26 Auto-Owners PKG Quote/Policy"
type textarea "x"
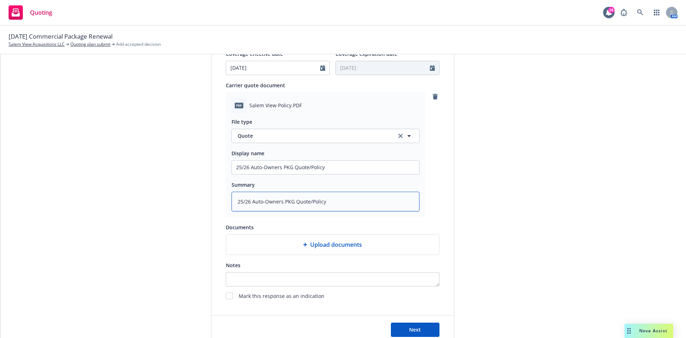
scroll to position [387, 0]
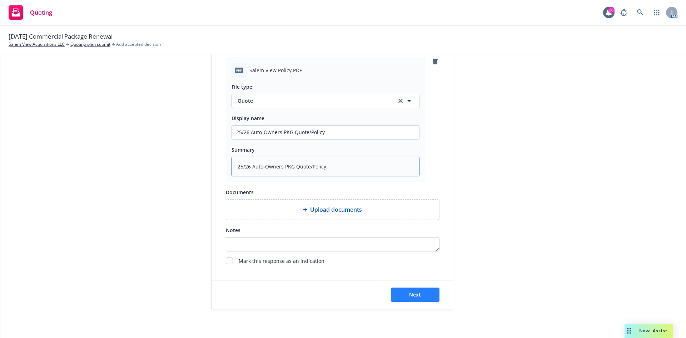
type textarea "25/26 Auto-Owners PKG Quote/Policy"
click at [403, 296] on button "Next" at bounding box center [415, 294] width 49 height 14
type textarea "x"
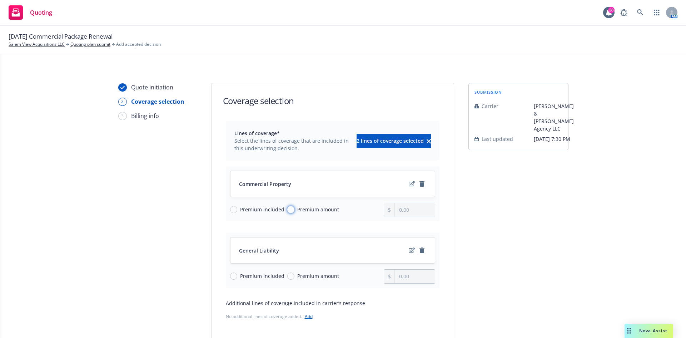
drag, startPoint x: 289, startPoint y: 208, endPoint x: 298, endPoint y: 208, distance: 9.7
click at [289, 208] on input "Premium amount" at bounding box center [290, 209] width 7 height 7
radio input "true"
drag, startPoint x: 388, startPoint y: 205, endPoint x: 392, endPoint y: 205, distance: 4.3
click at [390, 205] on div at bounding box center [389, 210] width 11 height 14
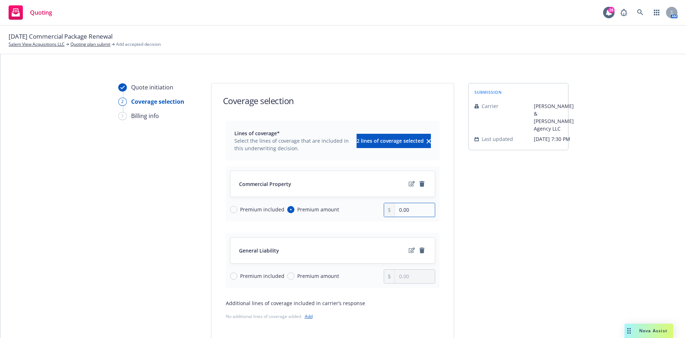
click at [426, 209] on input "0.00" at bounding box center [415, 210] width 40 height 14
drag, startPoint x: 415, startPoint y: 211, endPoint x: 365, endPoint y: 211, distance: 49.7
click at [365, 211] on div "Premium included Premium amount 0.00" at bounding box center [332, 210] width 205 height 14
type input "21,880.00"
click at [295, 277] on span "Premium amount" at bounding box center [317, 276] width 45 height 8
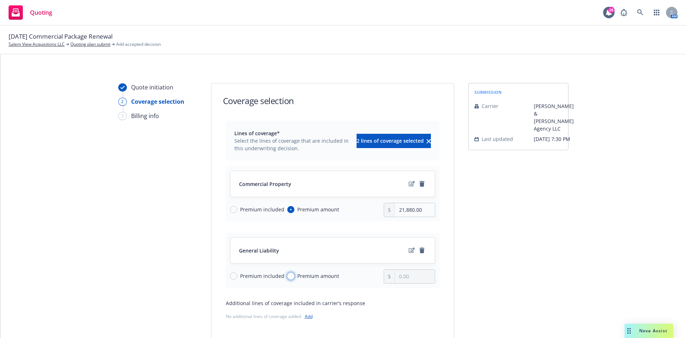
click at [291, 277] on input "Premium amount" at bounding box center [290, 275] width 7 height 7
radio input "true"
drag, startPoint x: 417, startPoint y: 278, endPoint x: 401, endPoint y: 277, distance: 15.0
click at [401, 278] on div "General Liability Premium included Premium amount 0.00" at bounding box center [333, 260] width 214 height 55
drag, startPoint x: 410, startPoint y: 274, endPoint x: 391, endPoint y: 277, distance: 19.3
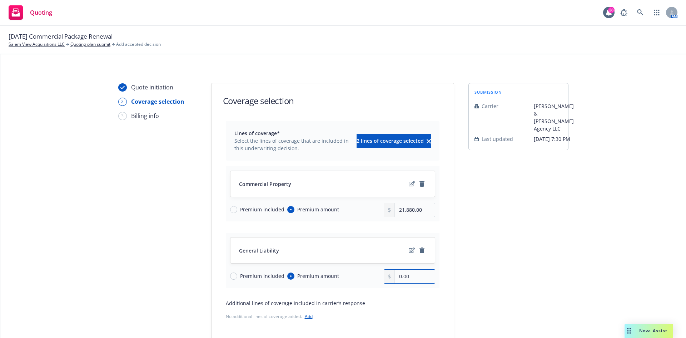
click at [391, 277] on div "0.00" at bounding box center [409, 276] width 51 height 14
type input "1,325.00"
click at [407, 299] on div "Lines of coverage* Select the lines of coverage that are included in this under…" at bounding box center [333, 233] width 214 height 225
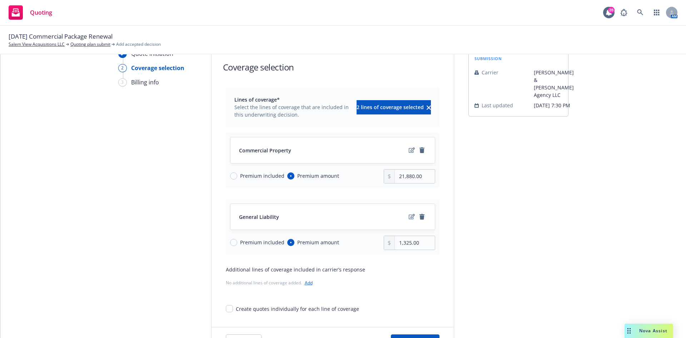
scroll to position [80, 0]
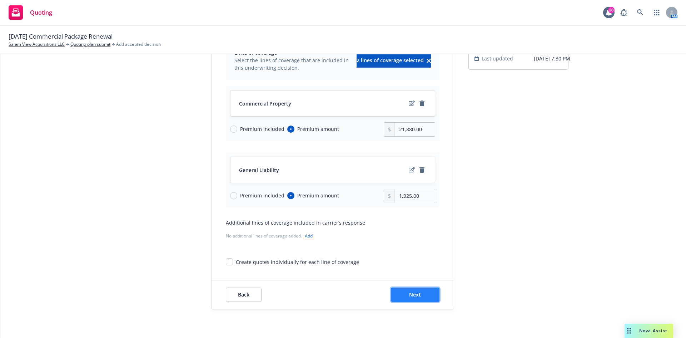
click at [405, 292] on button "Next" at bounding box center [415, 294] width 49 height 14
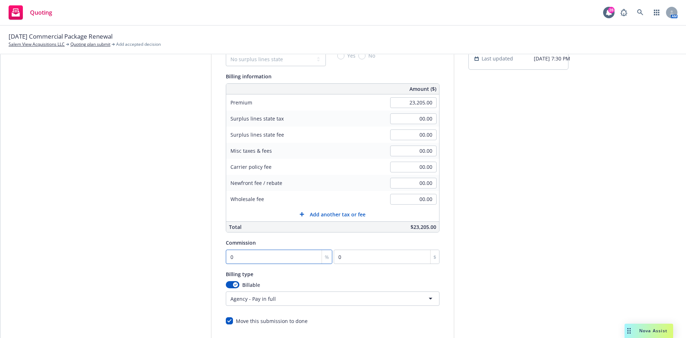
click at [258, 260] on input "0" at bounding box center [279, 257] width 107 height 14
type input "1"
type input "232.05"
type input "10"
type input "2320.5"
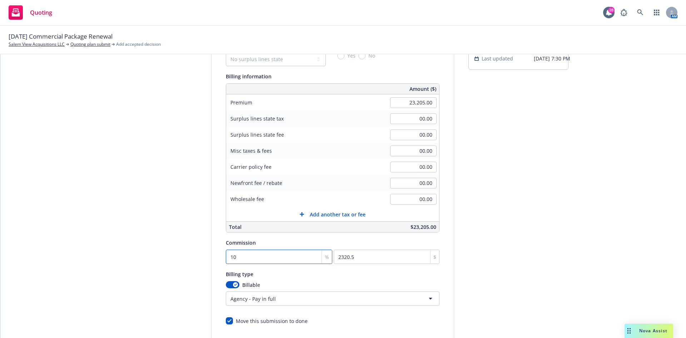
type input "10"
click at [155, 264] on div "Quote initiation Coverage selection 3 Billing info" at bounding box center [157, 186] width 79 height 366
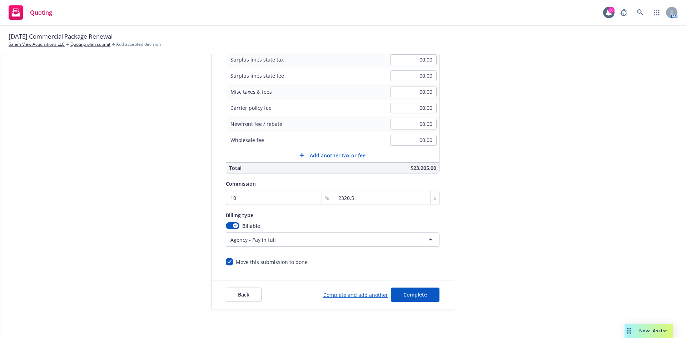
scroll to position [24, 0]
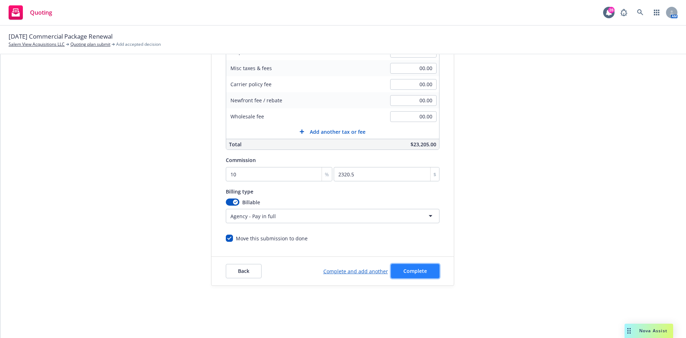
click at [406, 276] on button "Complete" at bounding box center [415, 271] width 49 height 14
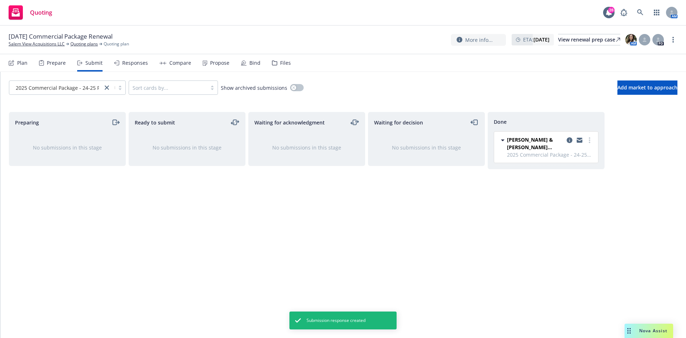
click at [171, 63] on div "Compare" at bounding box center [180, 63] width 22 height 6
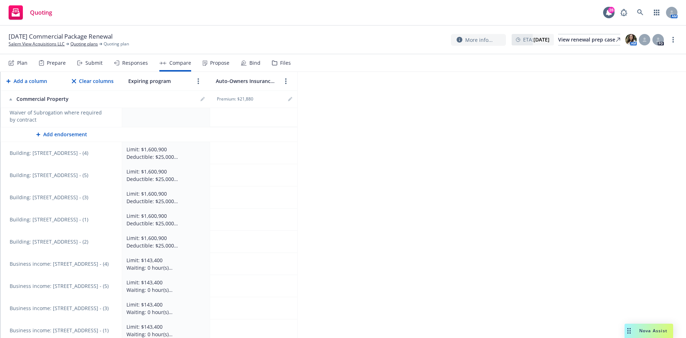
scroll to position [1577, 0]
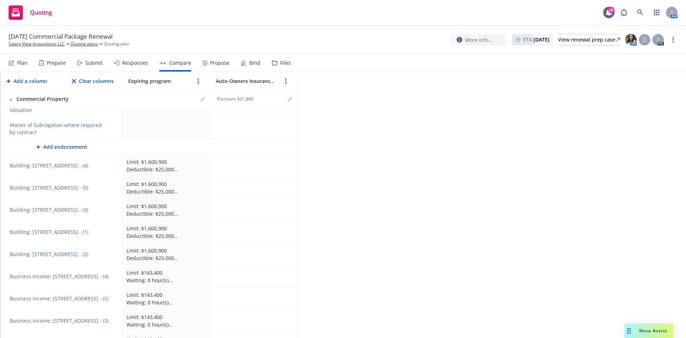
click at [253, 154] on td at bounding box center [254, 165] width 88 height 22
click at [244, 177] on td at bounding box center [254, 188] width 88 height 22
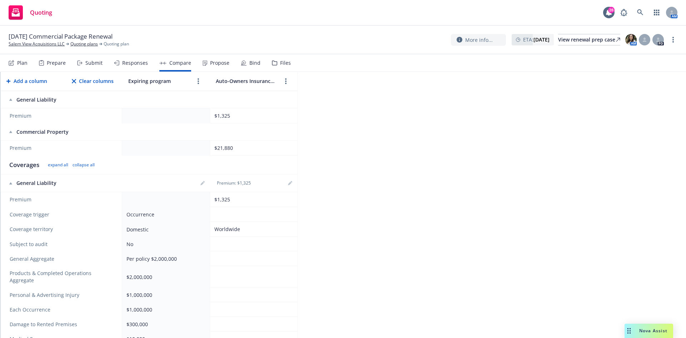
scroll to position [107, 0]
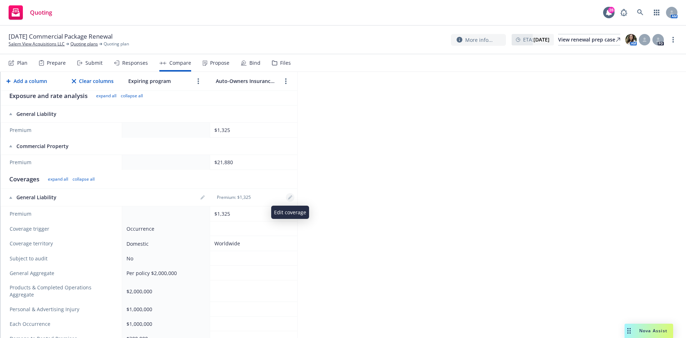
click at [293, 198] on link "editPencil" at bounding box center [290, 197] width 9 height 9
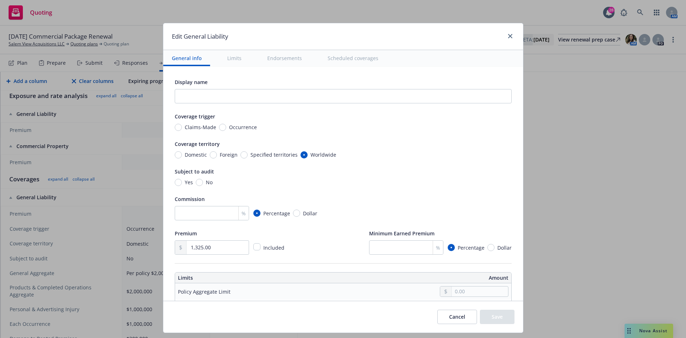
scroll to position [0, 0]
click at [219, 126] on input "Occurrence" at bounding box center [222, 127] width 7 height 7
radio input "true"
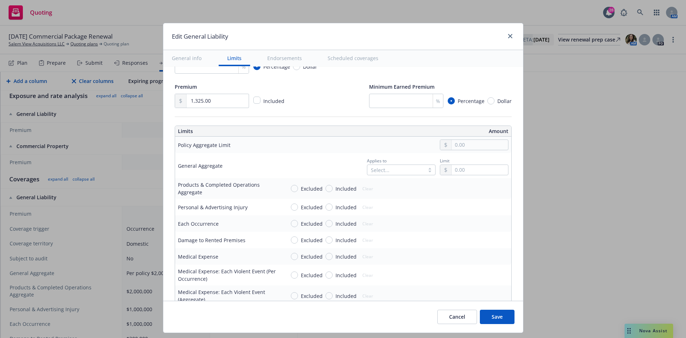
scroll to position [179, 0]
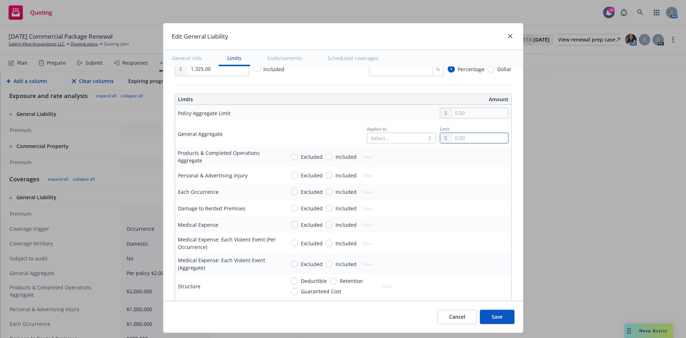
click at [459, 141] on input "text" at bounding box center [480, 138] width 56 height 10
type input "2,000,000.00"
click at [326, 158] on input "Included" at bounding box center [329, 156] width 7 height 7
radio input "true"
click at [454, 158] on input "text" at bounding box center [480, 157] width 56 height 10
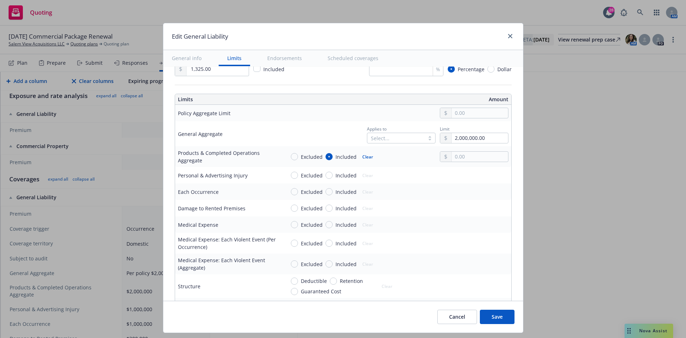
type input "2,000,000.00"
click at [458, 200] on button "$2,000,000.00" at bounding box center [470, 200] width 61 height 13
drag, startPoint x: 320, startPoint y: 174, endPoint x: 335, endPoint y: 174, distance: 15.0
click at [320, 174] on div "Excluded Included" at bounding box center [324, 176] width 66 height 8
click at [327, 175] on input "Included" at bounding box center [329, 175] width 7 height 7
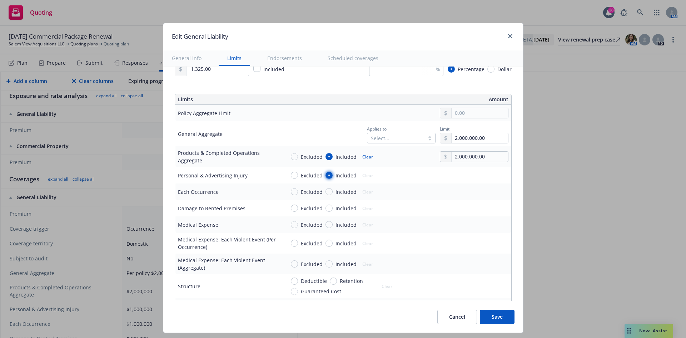
radio input "true"
click at [455, 177] on input "text" at bounding box center [480, 175] width 56 height 10
type input "1,000,000.00"
click at [455, 207] on button "$1,000,000.00" at bounding box center [470, 206] width 61 height 13
click at [326, 192] on input "Included" at bounding box center [329, 191] width 7 height 7
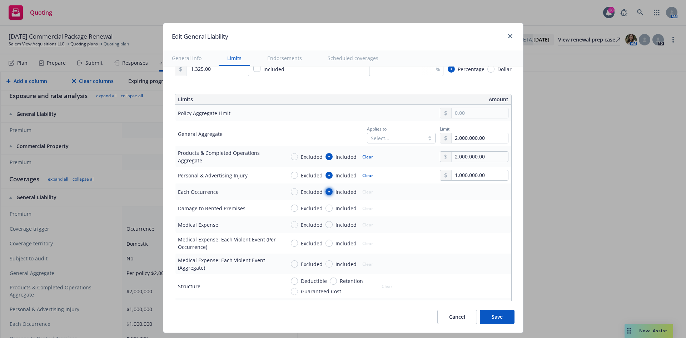
radio input "true"
click at [454, 195] on input "text" at bounding box center [480, 192] width 56 height 10
type input "1,000,000.00"
click at [457, 223] on button "$1,000,000.00" at bounding box center [470, 222] width 61 height 13
click at [326, 209] on input "Included" at bounding box center [329, 207] width 7 height 7
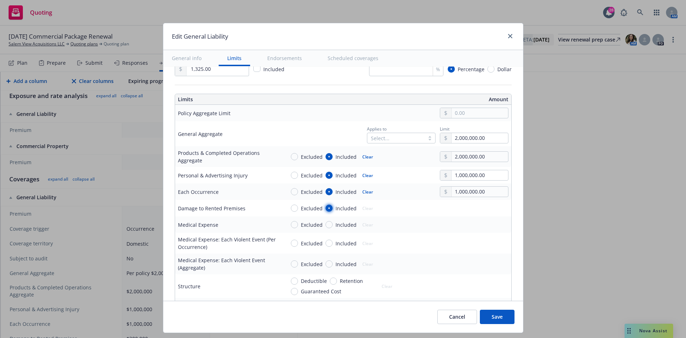
radio input "true"
click at [462, 205] on input "text" at bounding box center [480, 208] width 56 height 10
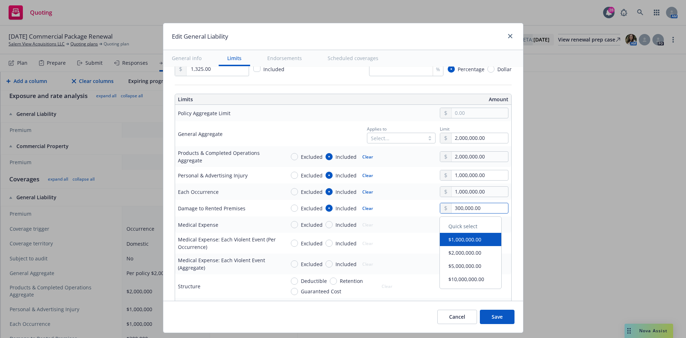
type input "300,000.00"
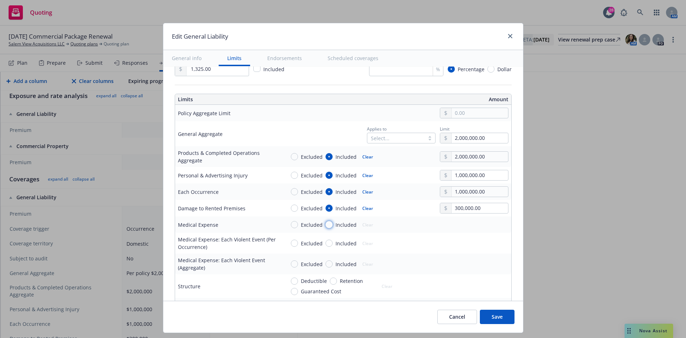
click at [326, 226] on input "Included" at bounding box center [329, 224] width 7 height 7
radio input "true"
click at [461, 226] on input "text" at bounding box center [480, 225] width 56 height 10
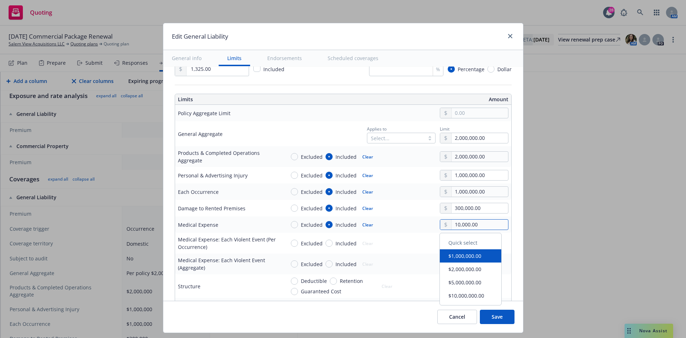
type input "10,000.00"
click at [397, 237] on td "Excluded Included Clear" at bounding box center [396, 243] width 229 height 21
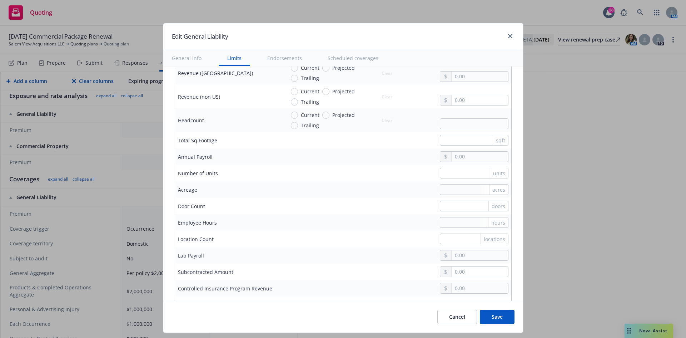
scroll to position [536, 0]
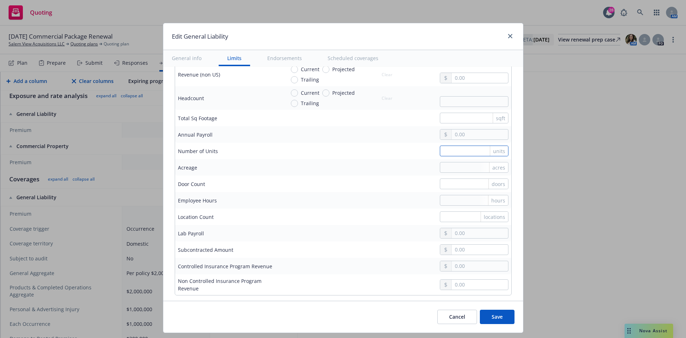
click at [440, 151] on input "text" at bounding box center [474, 151] width 69 height 11
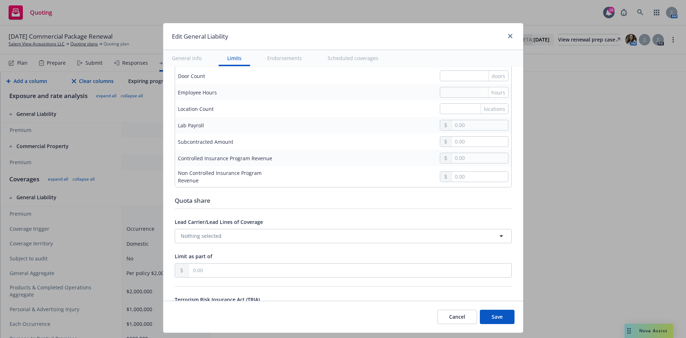
scroll to position [679, 0]
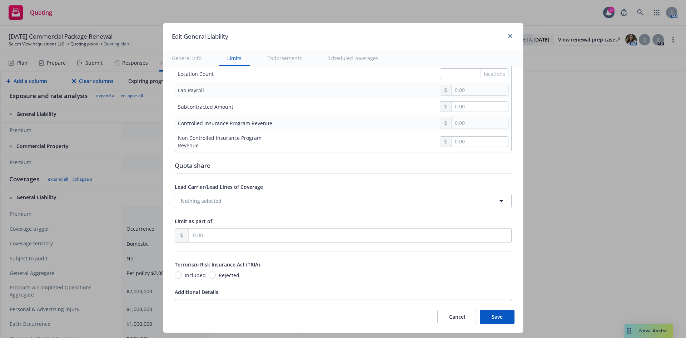
type input "60"
click at [175, 273] on input "Included" at bounding box center [178, 274] width 7 height 7
radio input "true"
click at [492, 317] on button "Save" at bounding box center [497, 317] width 35 height 14
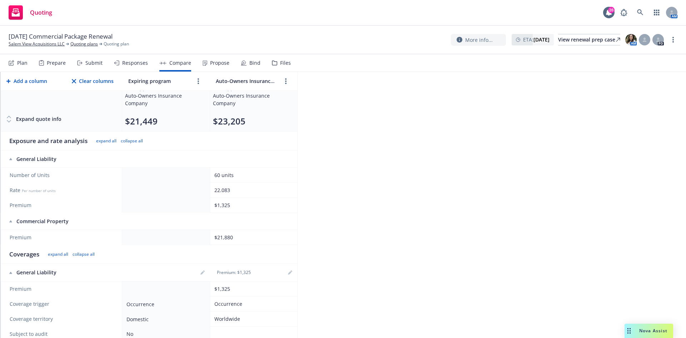
scroll to position [0, 0]
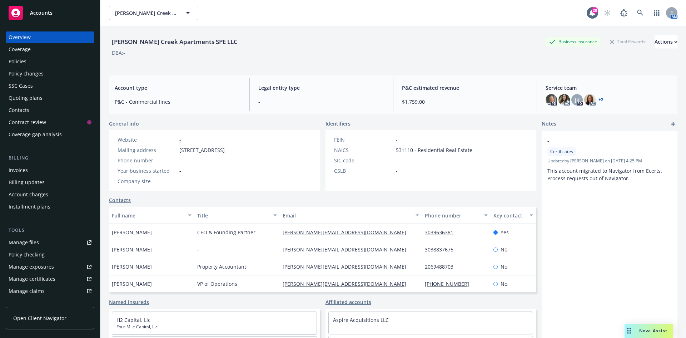
click at [36, 99] on div "Quoting plans" at bounding box center [26, 97] width 34 height 11
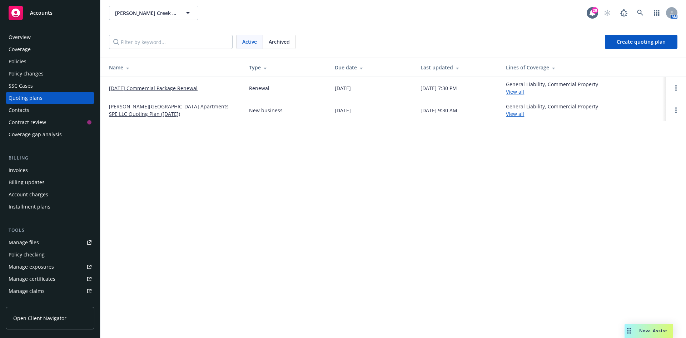
click at [165, 89] on link "[DATE] Commercial Package Renewal" at bounding box center [153, 88] width 89 height 8
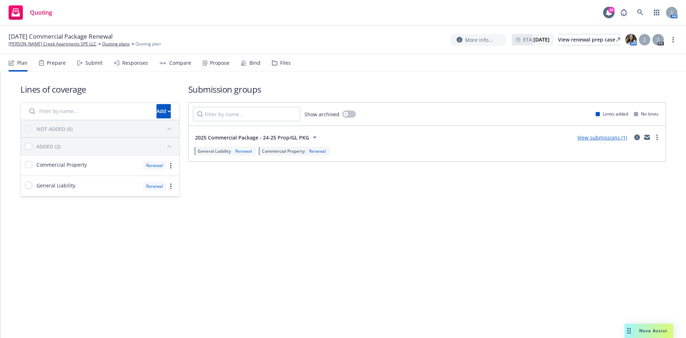
click at [621, 138] on link "View submissions (1)" at bounding box center [603, 137] width 50 height 7
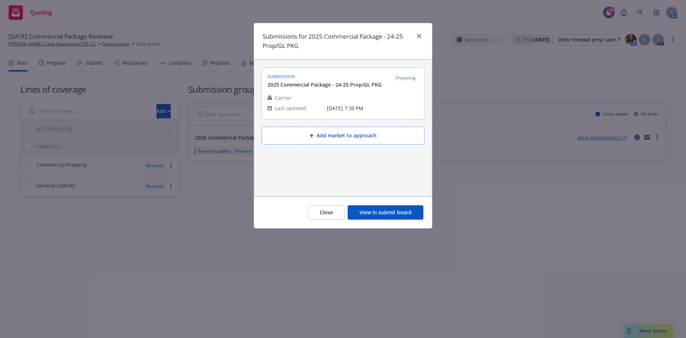
click at [404, 215] on button "View in submit board" at bounding box center [386, 212] width 76 height 14
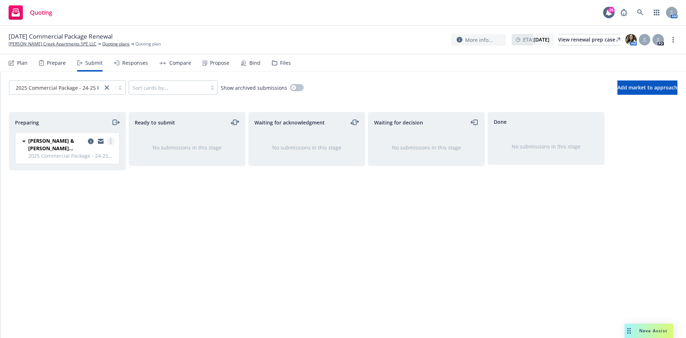
click at [113, 141] on link "more" at bounding box center [111, 141] width 9 height 9
click at [97, 198] on span "Add accepted decision" at bounding box center [79, 198] width 72 height 7
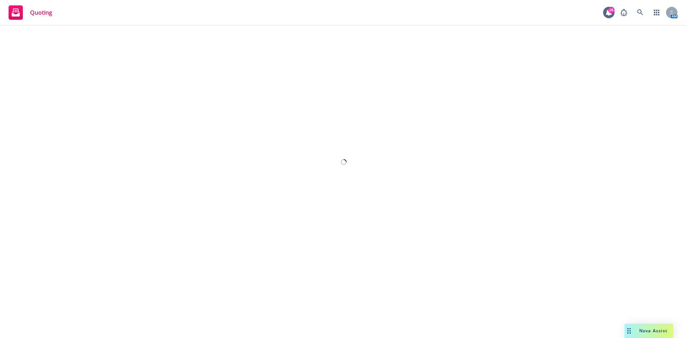
select select "12"
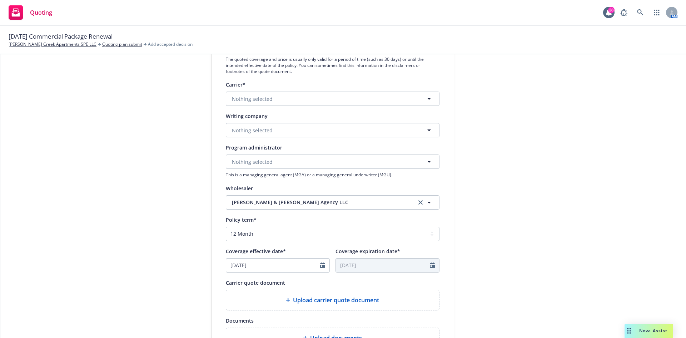
scroll to position [107, 0]
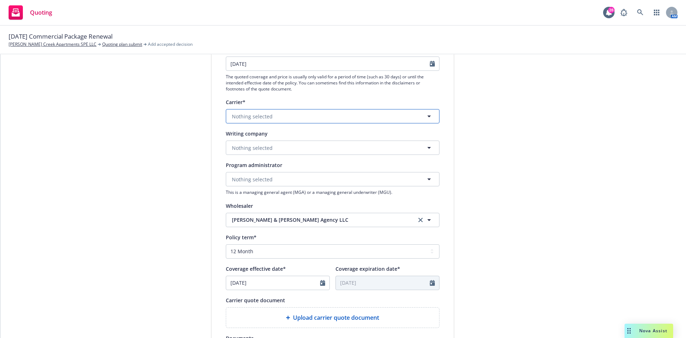
click at [299, 111] on button "Nothing selected" at bounding box center [333, 116] width 214 height 14
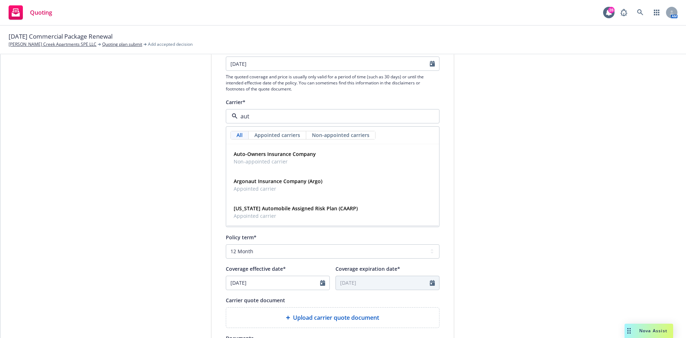
type input "auto"
click at [303, 153] on strong "Auto-Owners Insurance Company" at bounding box center [275, 154] width 82 height 7
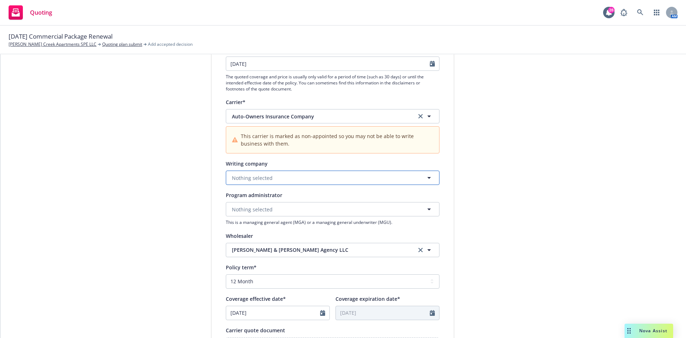
click at [272, 182] on button "Nothing selected" at bounding box center [333, 178] width 214 height 14
click at [266, 202] on span "Domestic - 32700" at bounding box center [268, 206] width 69 height 8
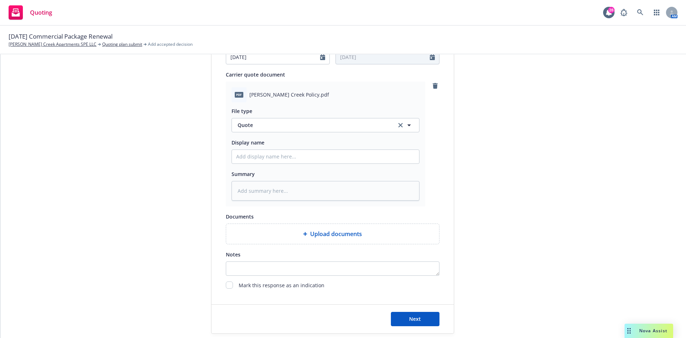
scroll to position [387, 0]
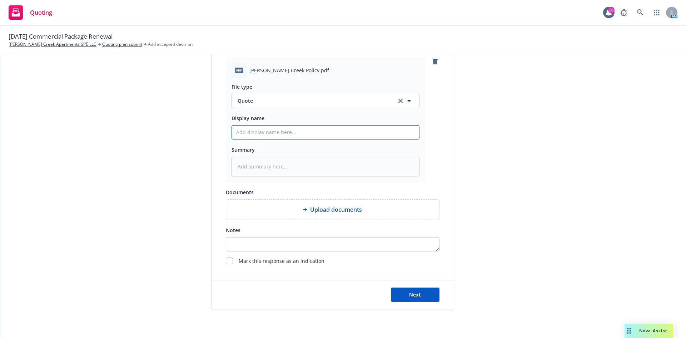
click at [276, 132] on input "Display name" at bounding box center [325, 132] width 187 height 14
type textarea "x"
type input "2"
type textarea "x"
type input "25"
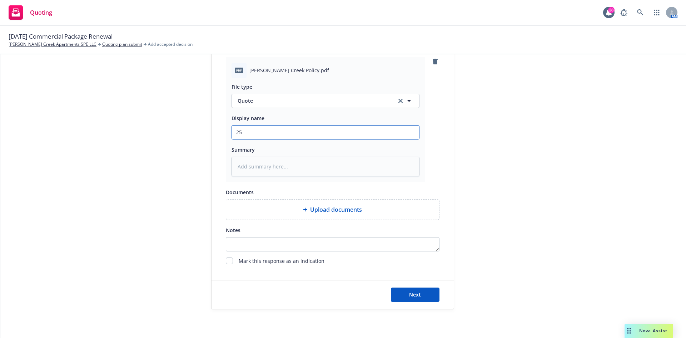
type textarea "x"
type input "25/"
type textarea "x"
type input "25/2"
type textarea "x"
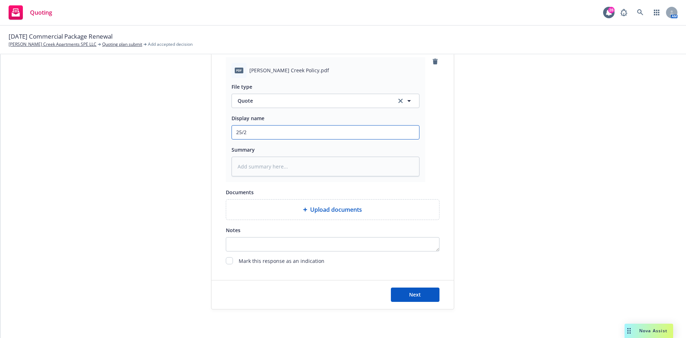
type input "25/26"
type textarea "x"
type input "25/26"
type textarea "x"
type input "25/26 A"
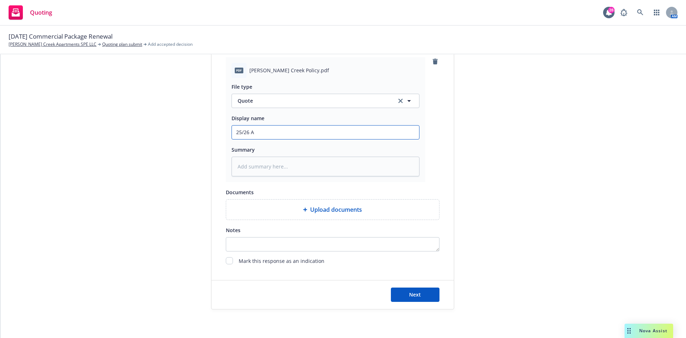
type textarea "x"
type input "25/26 Au"
type textarea "x"
type input "25/26 Aut"
type textarea "x"
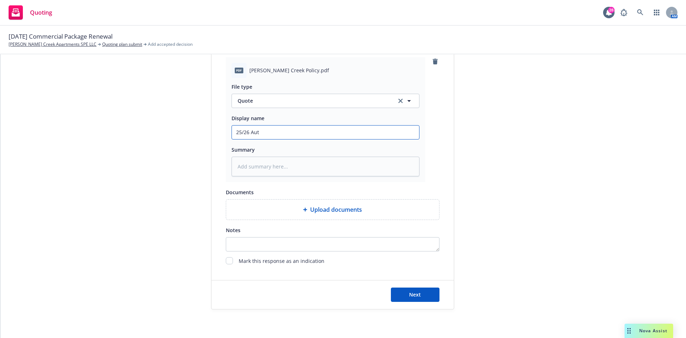
type input "25/26 Auto"
type textarea "x"
type input "25/26 Auto-"
type textarea "x"
type input "25/26 Auto-O"
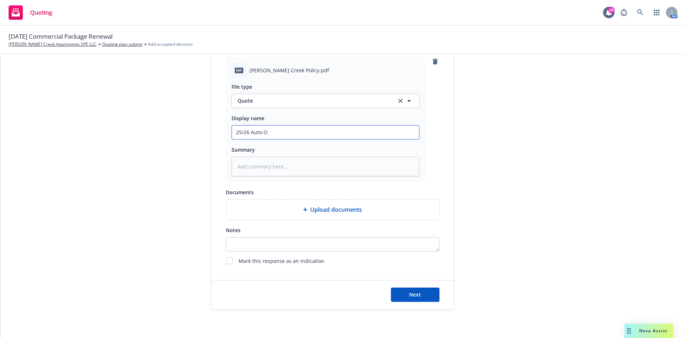
type textarea "x"
type input "25/26 Auto-Ow"
type textarea "x"
type input "25/26 Auto-Own"
type textarea "x"
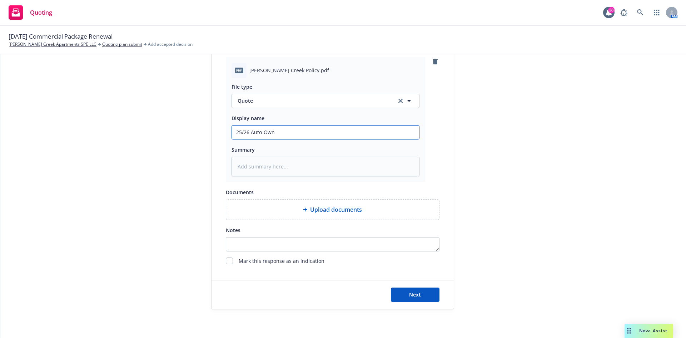
type input "25/26 Auto-Owne"
type textarea "x"
type input "25/26 Auto-Owner"
type textarea "x"
type input "25/26 Auto-Owners"
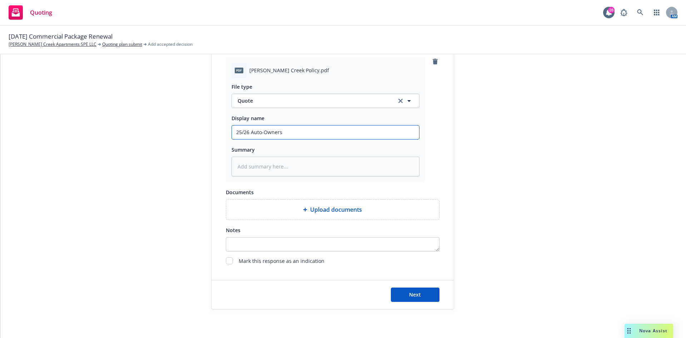
type textarea "x"
type input "25/26 Auto-Owners"
type textarea "x"
type input "25/26 Auto-Owners P"
type textarea "x"
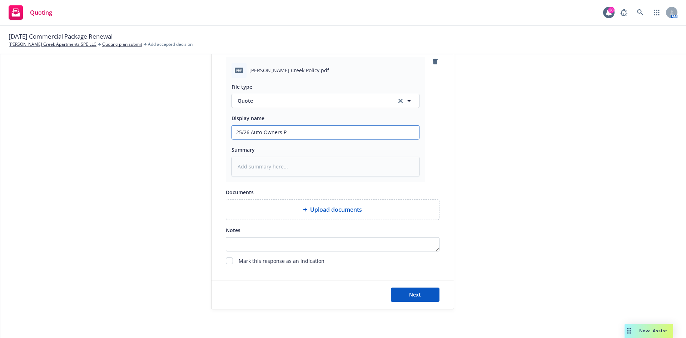
type input "25/26 Auto-Owners PK"
type textarea "x"
type input "25/26 Auto-Owners PKG"
type textarea "x"
type input "25/26 Auto-Owners PKG"
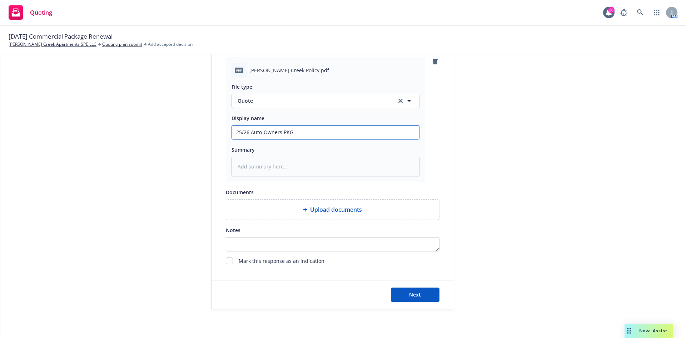
type textarea "x"
type input "25/26 Auto-Owners PKG Q"
type textarea "x"
type input "25/26 Auto-Owners PKG Qu"
type textarea "x"
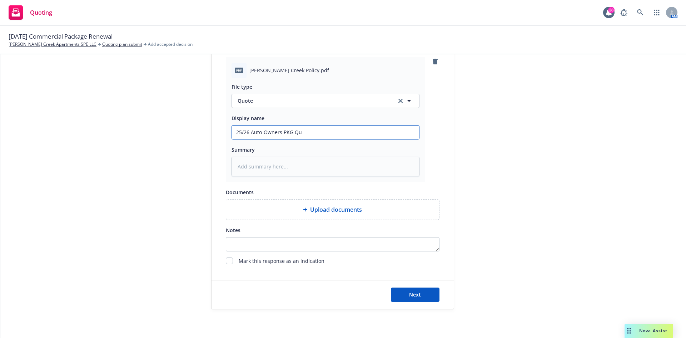
type input "25/26 Auto-Owners PKG Quo"
type textarea "x"
type input "25/26 Auto-Owners PKG Quot"
type textarea "x"
type input "25/26 Auto-Owners PKG Quote"
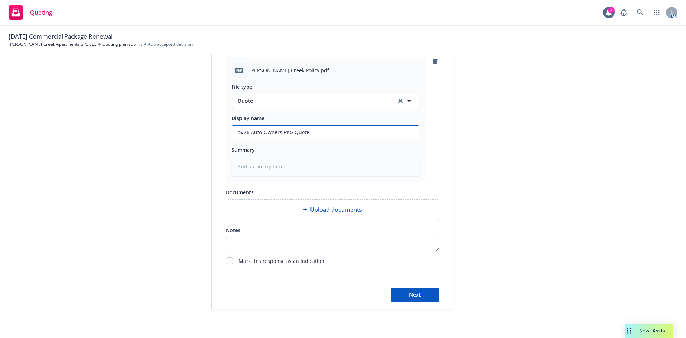
type textarea "x"
type input "25/26 Auto-Owners PKG Quote."
type textarea "x"
type input "25/26 Auto-Owners PKG Quote"
type textarea "x"
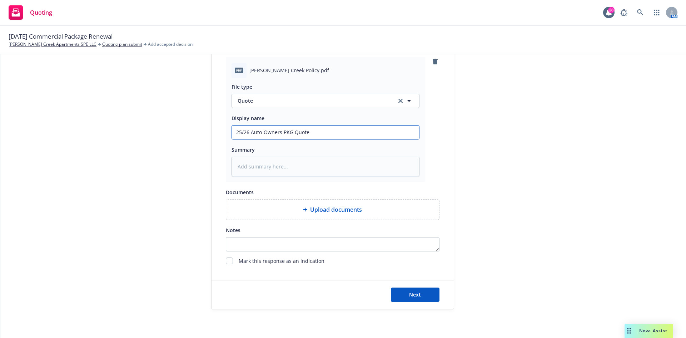
type input "25/26 Auto-Owners PKG Quote/"
type textarea "x"
type input "25/26 Auto-Owners PKG Quote/P"
type textarea "x"
type input "25/26 Auto-Owners PKG Quote/Po"
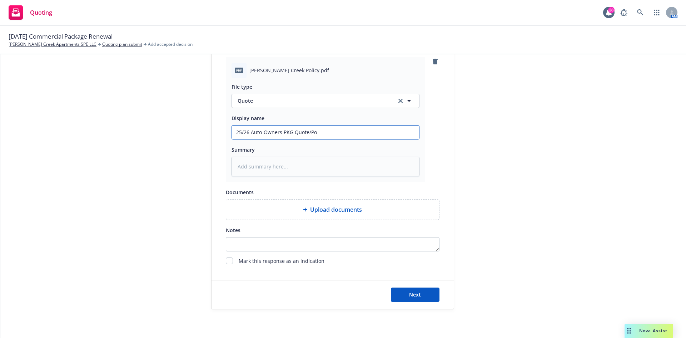
type textarea "x"
type input "25/26 Auto-Owners PKG Quote/Pol"
type textarea "x"
type input "25/26 Auto-Owners PKG Quote/Poli"
type textarea "x"
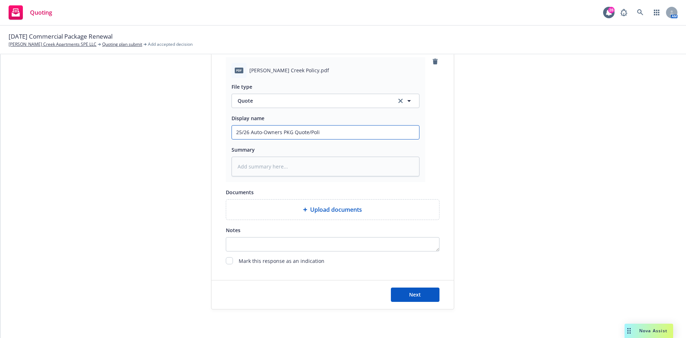
type input "25/26 Auto-Owners PKG Quote/Polic"
type textarea "x"
type input "25/26 Auto-Owners PKG Quote/Policy"
type textarea "x"
type input "25/26 Auto-Owners PKG Quote/Policy"
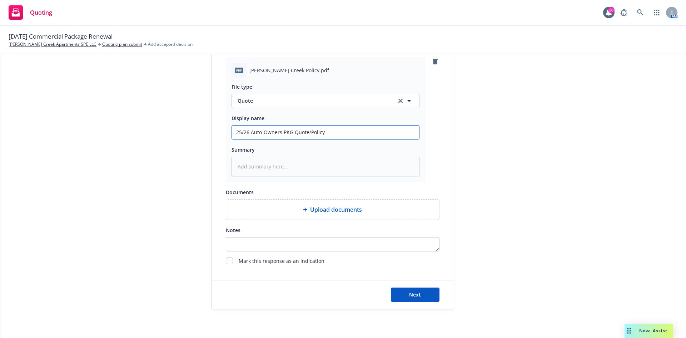
type textarea "x"
type input "25/26 Auto-Owners PKG Quote/Policy -"
type textarea "x"
type input "25/26 Auto-Owners PKG Quote/Policy -"
type textarea "x"
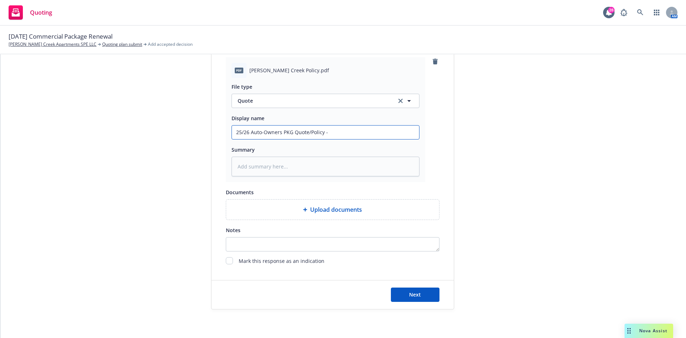
type input "25/26 Auto-Owners PKG Quote/Policy - L"
type textarea "x"
type input "25/26 Auto-Owners PKG Quote/Policy - La"
type textarea "x"
type input "25/26 Auto-Owners PKG Quote/Policy - Lan"
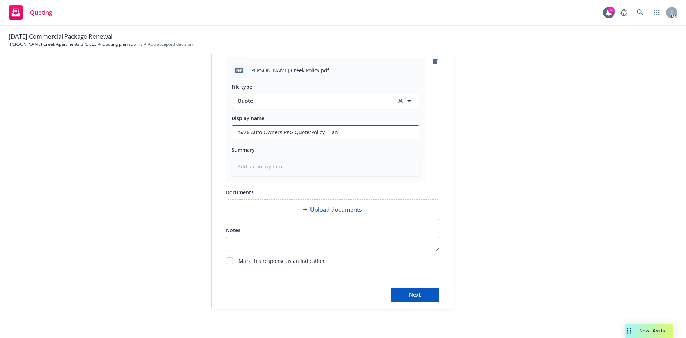
type textarea "x"
type input "25/26 Auto-Owners PKG Quote/Policy - Land"
type textarea "x"
type input "25/26 Auto-Owners PKG Quote/Policy - Lando"
type textarea "x"
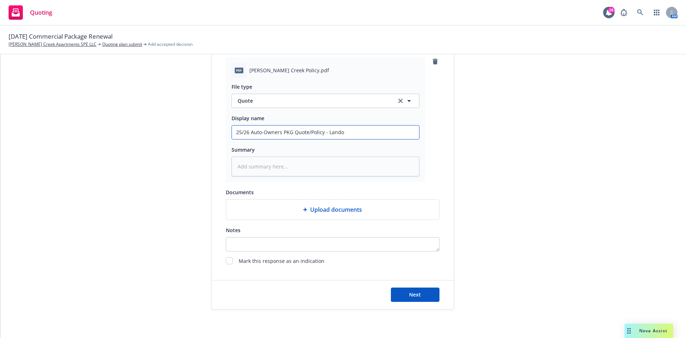
type input "25/26 Auto-Owners PKG Quote/Policy - Landon"
type textarea "x"
type input "25/26 Auto-Owners PKG Quote/Policy - Landon"
type textarea "x"
type input "25/26 Auto-Owners PKG Quote/Policy - Landon C"
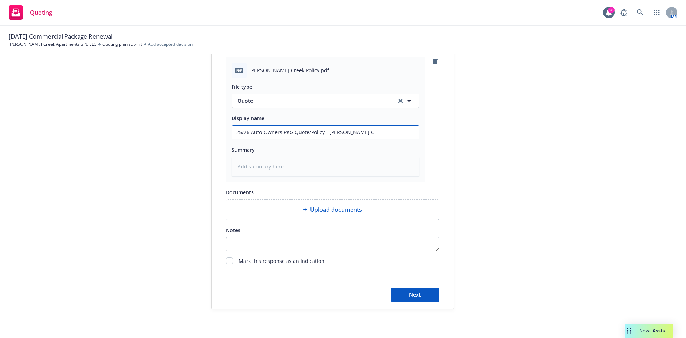
type textarea "x"
type input "25/26 Auto-Owners PKG Quote/Policy - Landon Cr"
type textarea "x"
type input "25/26 Auto-Owners PKG Quote/Policy - Landon Cre"
type textarea "x"
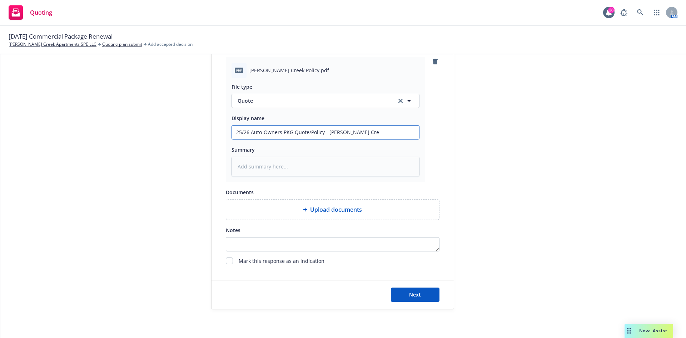
type input "25/26 Auto-Owners PKG Quote/Policy - Landon Cree"
type textarea "x"
drag, startPoint x: 368, startPoint y: 136, endPoint x: 213, endPoint y: 134, distance: 154.1
click at [213, 134] on div "Display name Marsh & McLennan Agency LLC Quote expiration date* 11/14/2025 The …" at bounding box center [333, 0] width 242 height 532
type input "25/26 Auto-Owners PKG Quote/Policy - Landon Creek"
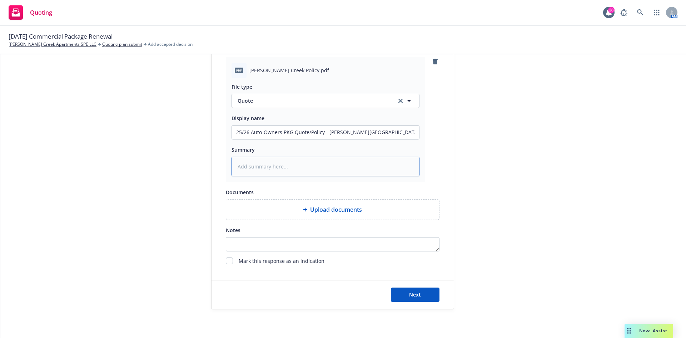
click at [257, 169] on textarea at bounding box center [326, 167] width 188 height 20
paste textarea "25/26 Auto-Owners PKG Quote/Policy - Landon Creek"
type textarea "x"
type textarea "25/26 Auto-Owners PKG Quote/Policy - Landon Creek"
click at [428, 292] on button "Next" at bounding box center [415, 294] width 49 height 14
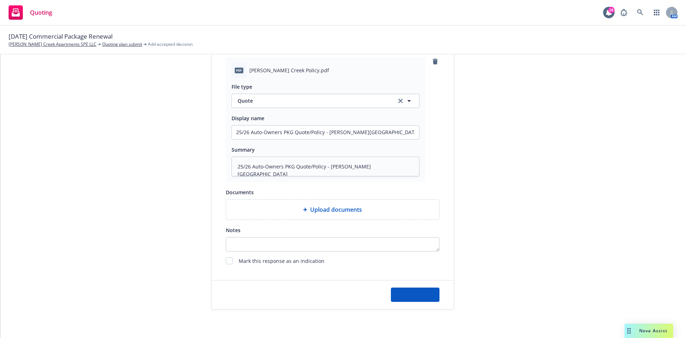
type textarea "x"
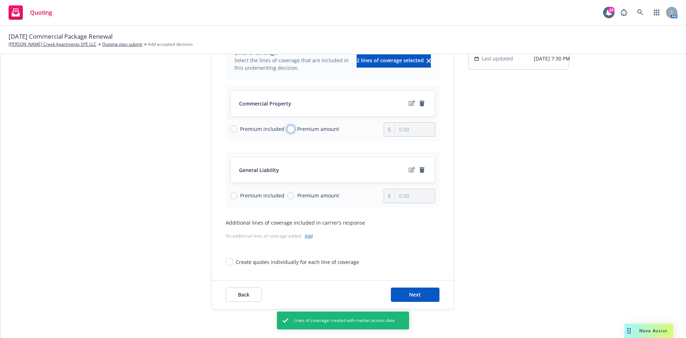
click at [288, 129] on input "Premium amount" at bounding box center [290, 128] width 7 height 7
radio input "true"
drag, startPoint x: 412, startPoint y: 129, endPoint x: 384, endPoint y: 132, distance: 28.4
click at [384, 132] on div "0.00" at bounding box center [409, 129] width 51 height 14
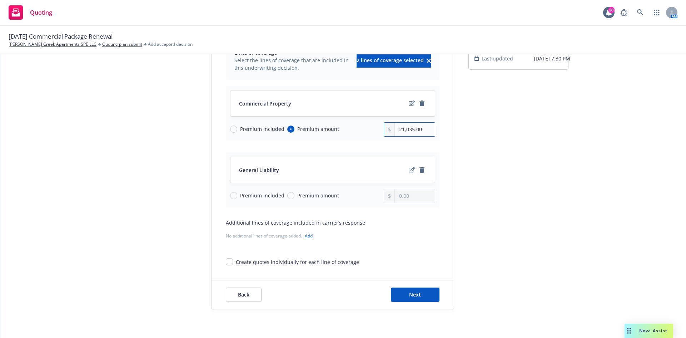
type input "21,035.00"
click at [287, 198] on input "Premium amount" at bounding box center [290, 195] width 7 height 7
radio input "true"
drag, startPoint x: 415, startPoint y: 196, endPoint x: 394, endPoint y: 196, distance: 20.4
click at [395, 196] on input "0.00" at bounding box center [415, 196] width 40 height 14
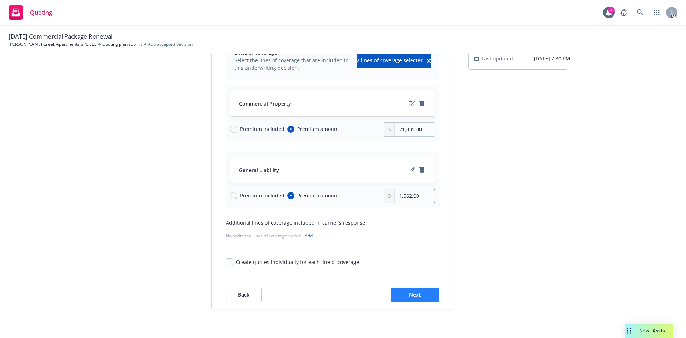
type input "1,562.00"
click at [414, 291] on button "Next" at bounding box center [415, 294] width 49 height 14
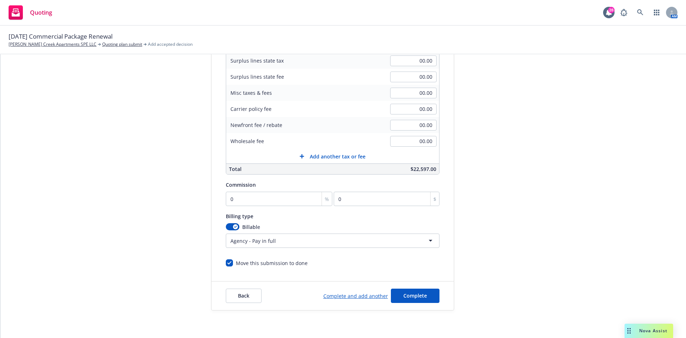
scroll to position [139, 0]
drag, startPoint x: 241, startPoint y: 198, endPoint x: 242, endPoint y: 194, distance: 4.1
click at [241, 197] on input "0" at bounding box center [279, 198] width 107 height 14
type input "1"
type input "225.97"
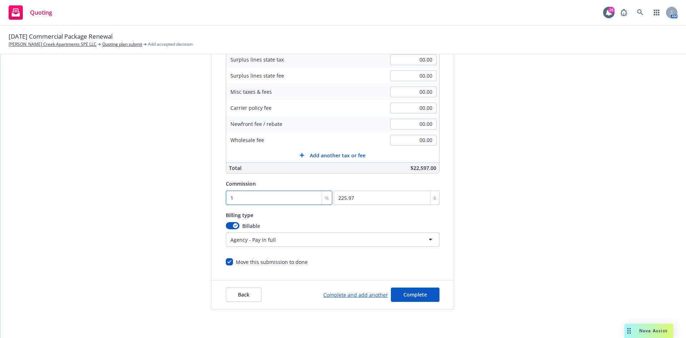
type input "10"
type input "2259.7"
type input "10"
drag, startPoint x: 531, startPoint y: 172, endPoint x: 512, endPoint y: 204, distance: 36.7
click at [531, 173] on div "submission Carrier Marsh & McLennan Agency LLC Last updated 7/17, 7:30 PM" at bounding box center [519, 127] width 100 height 366
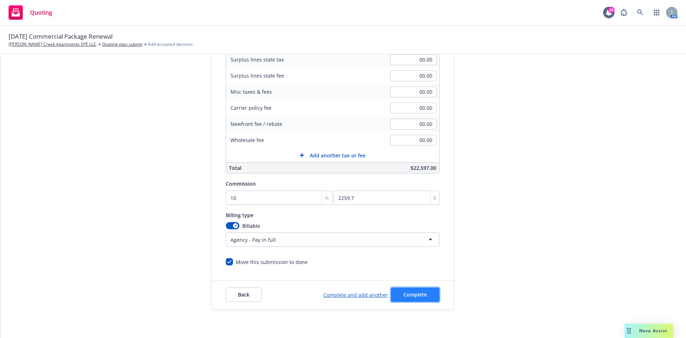
click at [415, 290] on button "Complete" at bounding box center [415, 294] width 49 height 14
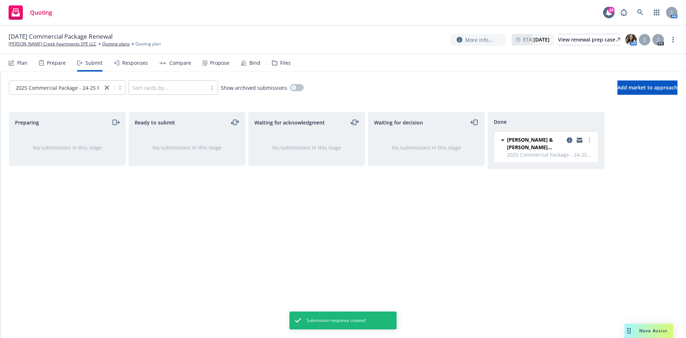
click at [184, 62] on div "Compare" at bounding box center [180, 63] width 22 height 6
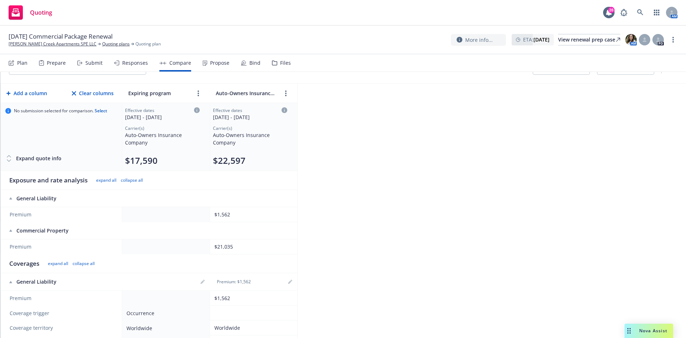
scroll to position [72, 0]
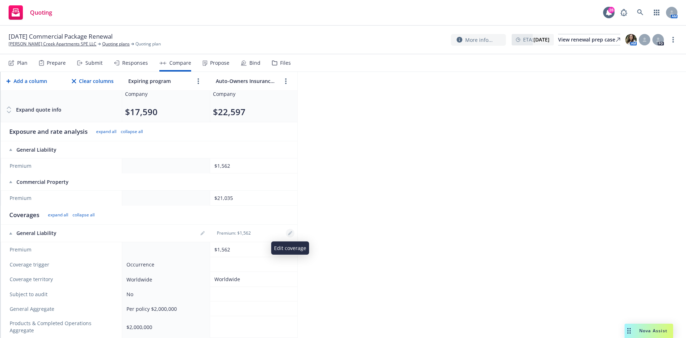
click at [290, 232] on icon "editPencil" at bounding box center [290, 233] width 4 height 4
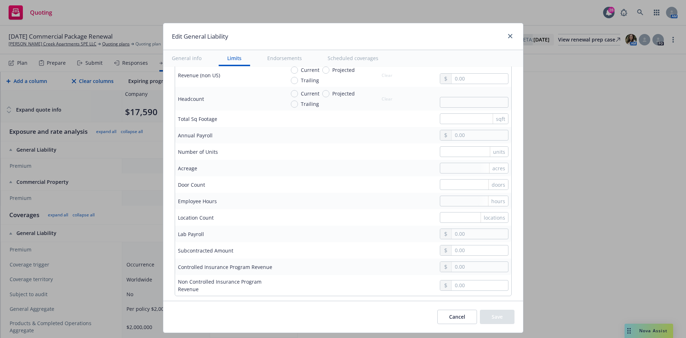
scroll to position [536, 0]
click at [450, 155] on input "text" at bounding box center [474, 151] width 69 height 11
type input "72"
click at [355, 201] on div "hours" at bounding box center [396, 200] width 223 height 11
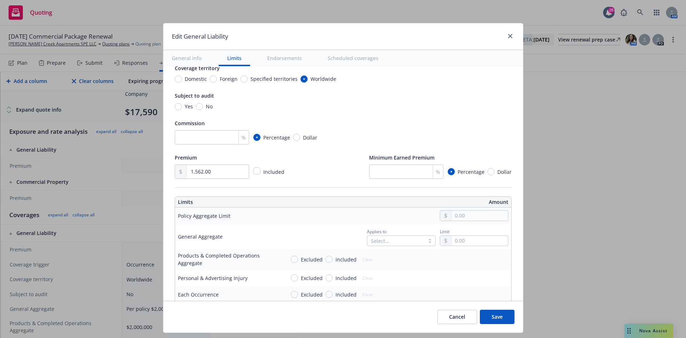
scroll to position [143, 0]
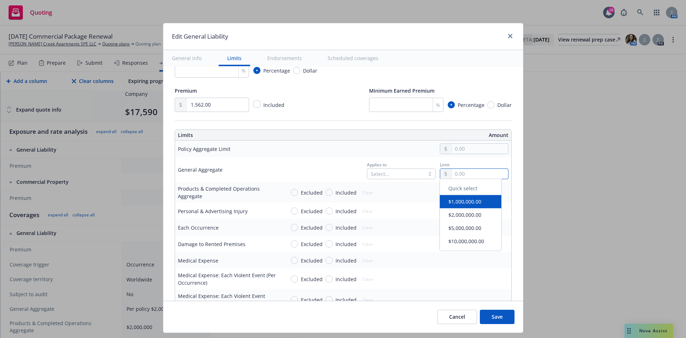
click at [467, 172] on input "text" at bounding box center [480, 174] width 56 height 10
type input "2,000,000.00"
click at [467, 216] on button "$2,000,000.00" at bounding box center [470, 217] width 61 height 13
click at [326, 194] on input "Included" at bounding box center [329, 192] width 7 height 7
radio input "true"
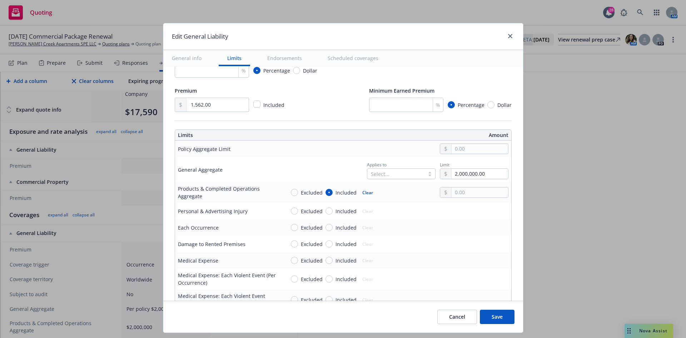
click at [333, 209] on span "Included" at bounding box center [345, 211] width 24 height 8
click at [329, 209] on input "Included" at bounding box center [329, 210] width 7 height 7
radio input "true"
click at [326, 227] on input "Included" at bounding box center [329, 227] width 7 height 7
radio input "true"
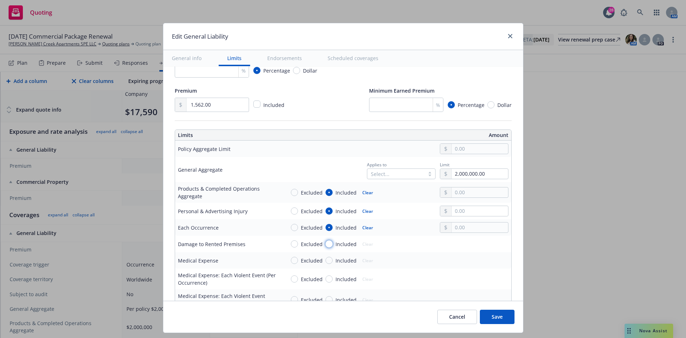
drag, startPoint x: 325, startPoint y: 243, endPoint x: 332, endPoint y: 245, distance: 7.6
click at [326, 245] on input "Included" at bounding box center [329, 243] width 7 height 7
radio input "true"
drag, startPoint x: 456, startPoint y: 191, endPoint x: 465, endPoint y: 201, distance: 13.4
click at [457, 192] on input "text" at bounding box center [480, 192] width 56 height 10
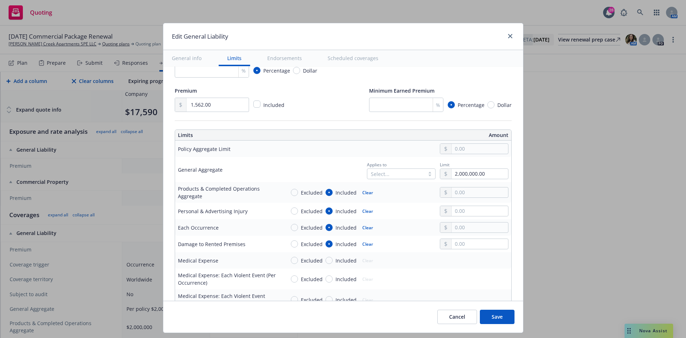
type input "2,000,000.00"
click at [459, 235] on button "$2,000,000.00" at bounding box center [470, 236] width 61 height 13
click at [461, 207] on input "text" at bounding box center [480, 211] width 56 height 10
type input "1,000,000.00"
click at [459, 240] on button "$1,000,000.00" at bounding box center [470, 241] width 61 height 13
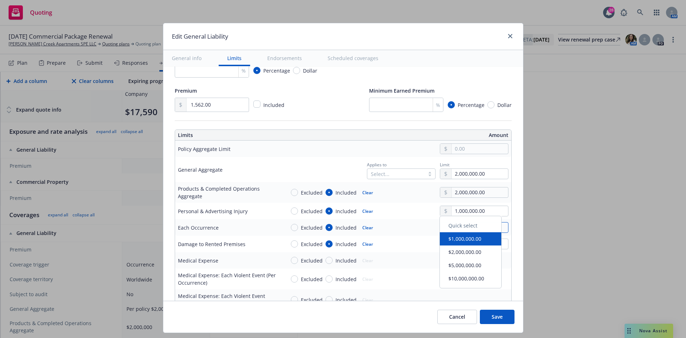
click at [460, 226] on input "text" at bounding box center [480, 227] width 56 height 10
type input "1,000,000.00"
click at [461, 257] on button "$1,000,000.00" at bounding box center [470, 257] width 61 height 13
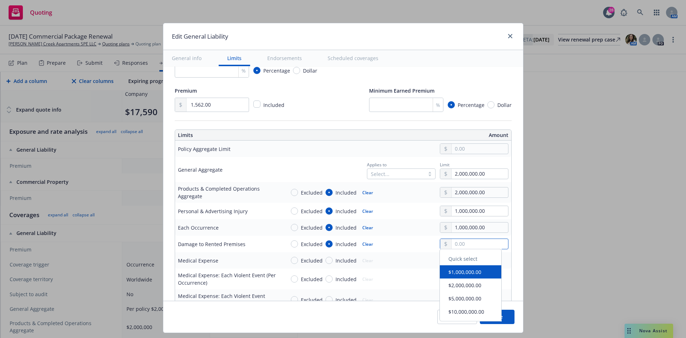
click at [460, 243] on input "text" at bounding box center [480, 244] width 56 height 10
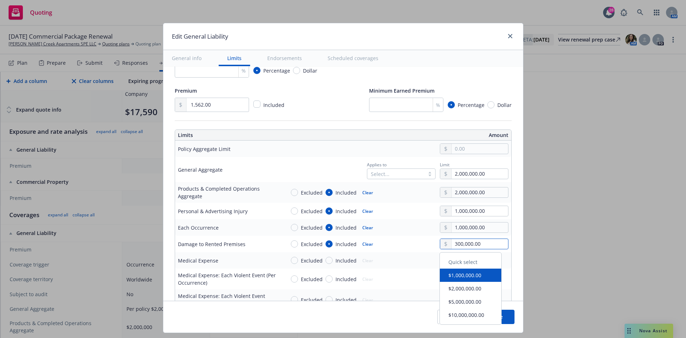
type input "300,000.00"
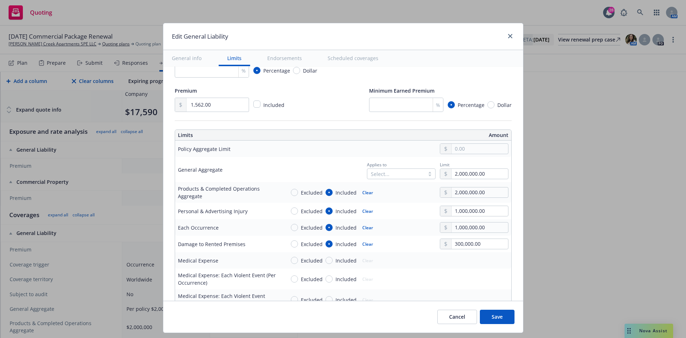
drag, startPoint x: 408, startPoint y: 268, endPoint x: 394, endPoint y: 267, distance: 13.2
click at [403, 268] on td "Excluded Included Clear" at bounding box center [396, 260] width 229 height 16
drag, startPoint x: 326, startPoint y: 262, endPoint x: 365, endPoint y: 265, distance: 38.4
click at [327, 262] on input "Included" at bounding box center [329, 260] width 7 height 7
radio input "true"
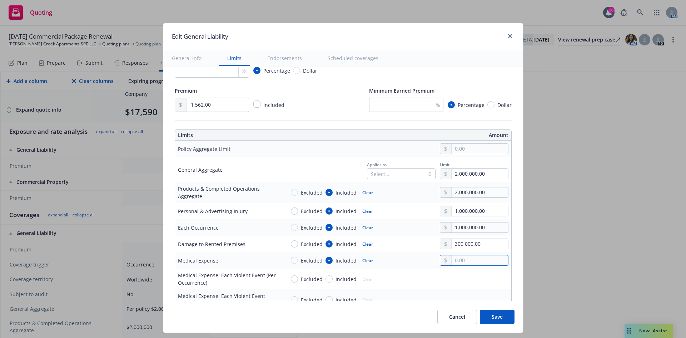
click at [452, 258] on input "text" at bounding box center [480, 260] width 56 height 10
type input "10,000.00"
drag, startPoint x: 419, startPoint y: 286, endPoint x: 403, endPoint y: 282, distance: 16.8
click at [416, 285] on td "Excluded Included Clear" at bounding box center [396, 278] width 229 height 21
click at [593, 251] on div "Edit General Liability General info Limits Endorsements Scheduled coverages Dis…" at bounding box center [343, 169] width 686 height 338
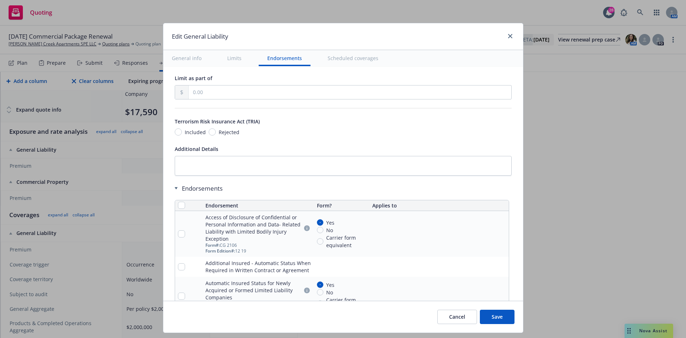
scroll to position [858, 0]
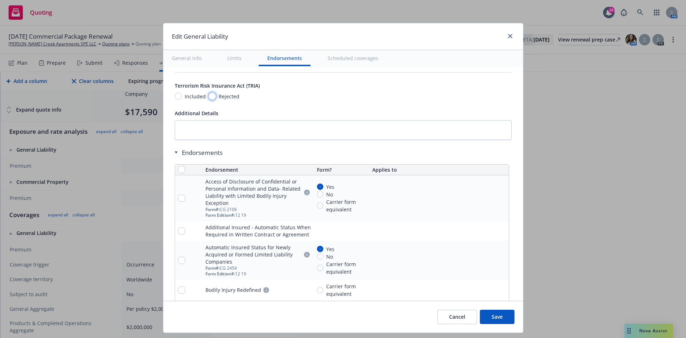
click at [210, 98] on input "Rejected" at bounding box center [212, 96] width 7 height 7
radio input "true"
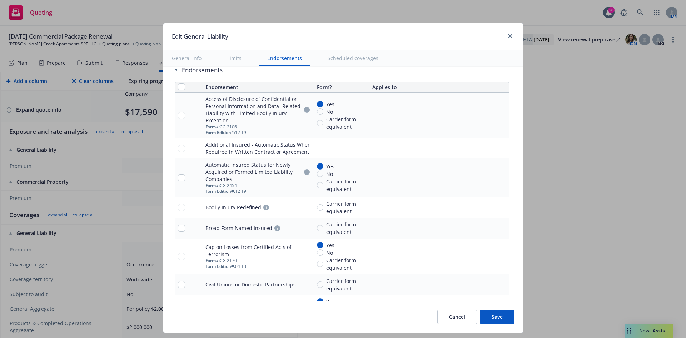
scroll to position [1001, 0]
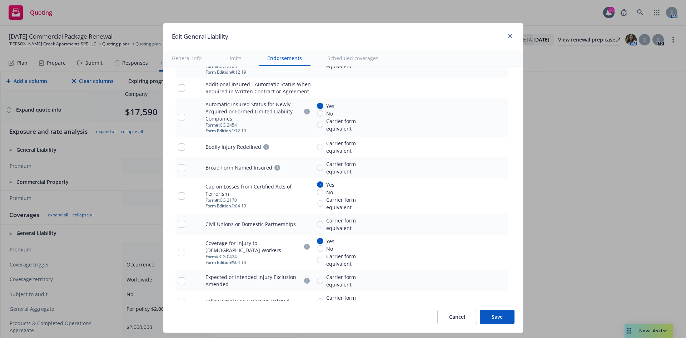
click at [489, 314] on button "Save" at bounding box center [497, 317] width 35 height 14
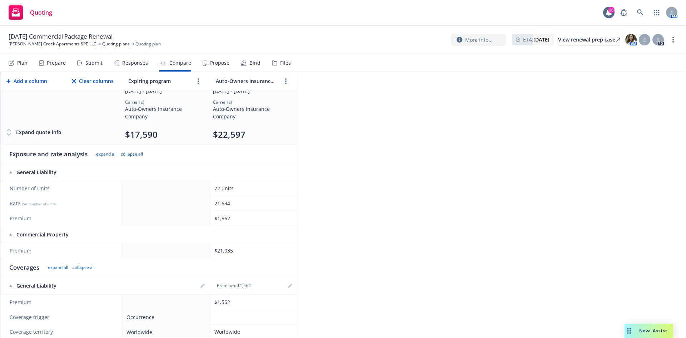
scroll to position [179, 0]
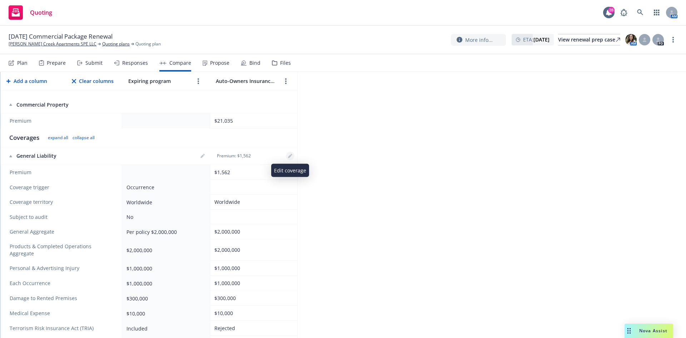
click at [292, 158] on link "editPencil" at bounding box center [290, 156] width 9 height 9
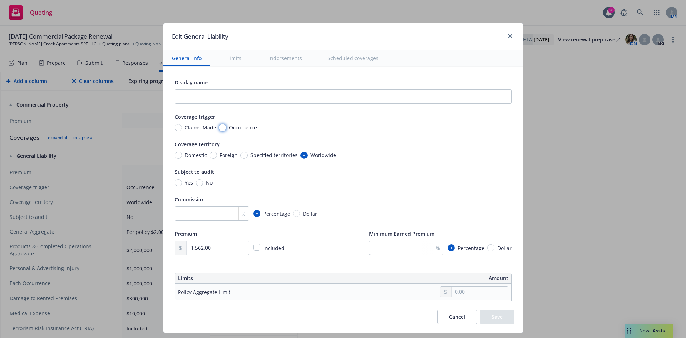
click at [219, 129] on input "Occurrence" at bounding box center [222, 127] width 7 height 7
radio input "true"
click at [206, 215] on input "number" at bounding box center [212, 213] width 74 height 14
type input "10"
click at [492, 320] on button "Save" at bounding box center [497, 317] width 35 height 14
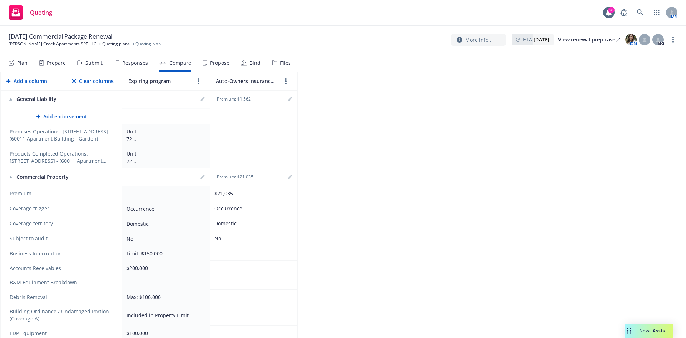
scroll to position [858, 0]
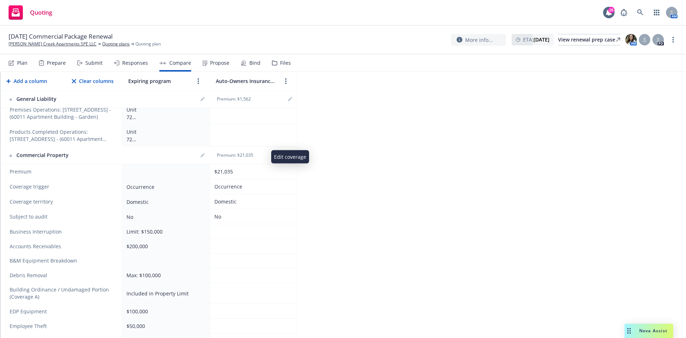
click at [290, 154] on icon "editPencil" at bounding box center [290, 156] width 4 height 4
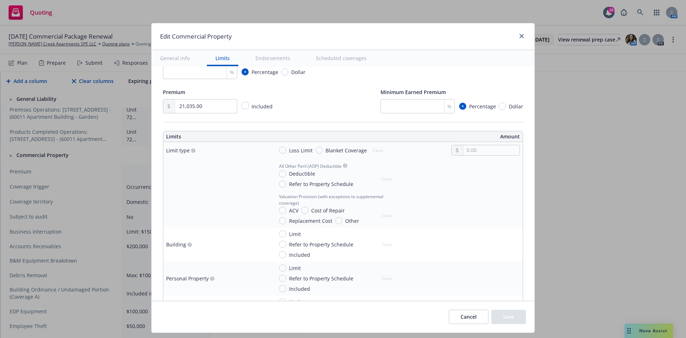
scroll to position [179, 0]
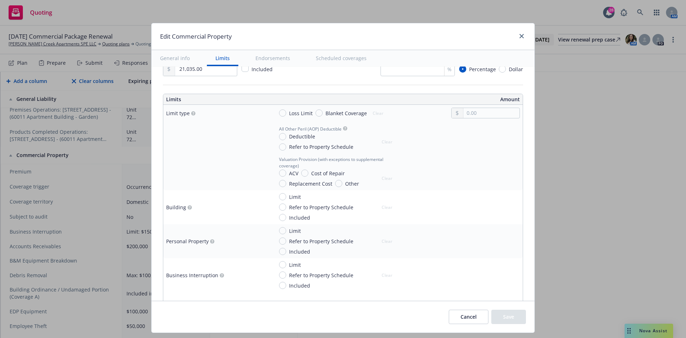
click at [310, 113] on div "Loss Limit Blanket Coverage" at bounding box center [323, 113] width 88 height 8
click at [316, 110] on input "Blanket Coverage" at bounding box center [319, 112] width 7 height 7
radio input "true"
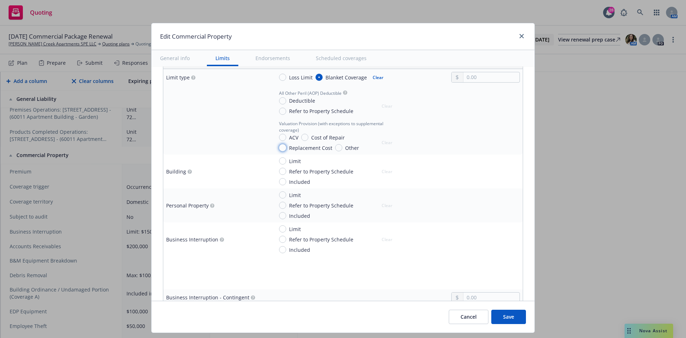
click at [279, 146] on input "Replacement Cost" at bounding box center [282, 147] width 7 height 7
radio input "true"
click at [279, 100] on input "Deductible" at bounding box center [282, 100] width 7 height 7
radio input "true"
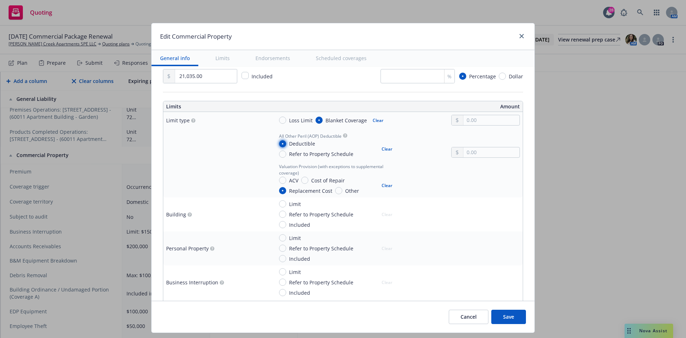
scroll to position [179, 0]
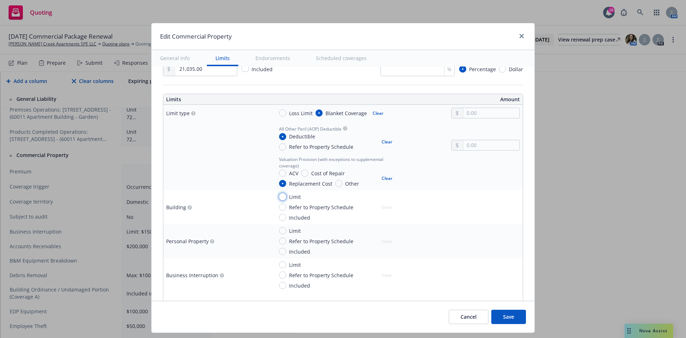
click at [280, 197] on input "Limit" at bounding box center [282, 196] width 7 height 7
radio input "true"
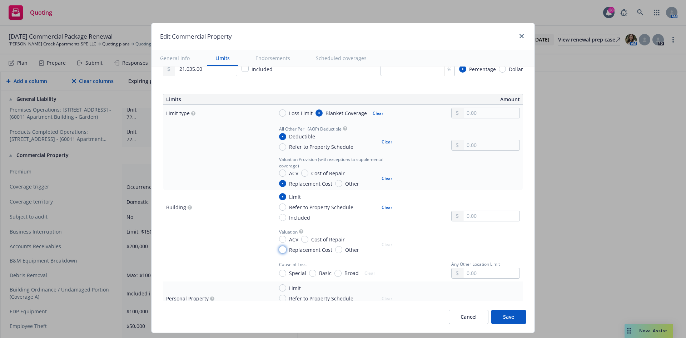
click at [279, 250] on input "Replacement Cost" at bounding box center [282, 249] width 7 height 7
radio input "true"
click at [279, 275] on input "Special" at bounding box center [282, 273] width 7 height 7
radio input "true"
click at [470, 218] on input "text" at bounding box center [492, 216] width 56 height 10
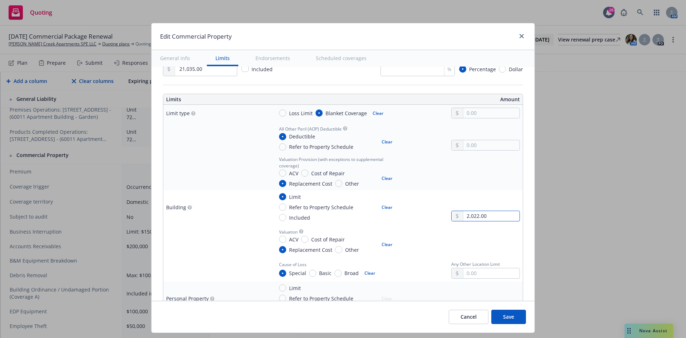
type input "2,022,600.00"
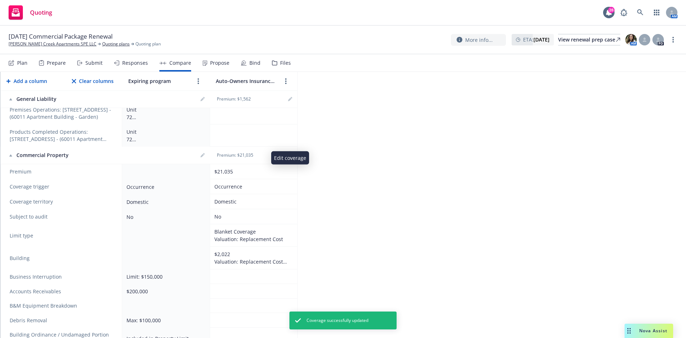
click at [290, 154] on icon "editPencil" at bounding box center [290, 156] width 4 height 4
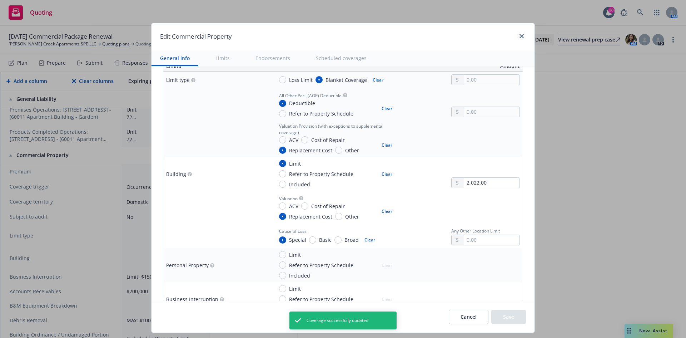
scroll to position [250, 0]
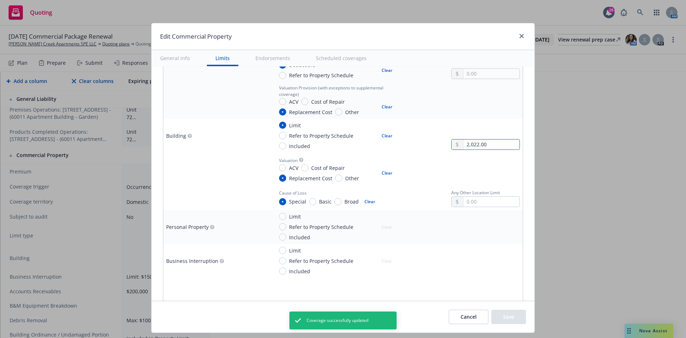
drag, startPoint x: 492, startPoint y: 143, endPoint x: 437, endPoint y: 148, distance: 54.9
click at [437, 148] on div "Limit Refer to Property Schedule Included Clear 2,022.00" at bounding box center [396, 136] width 247 height 28
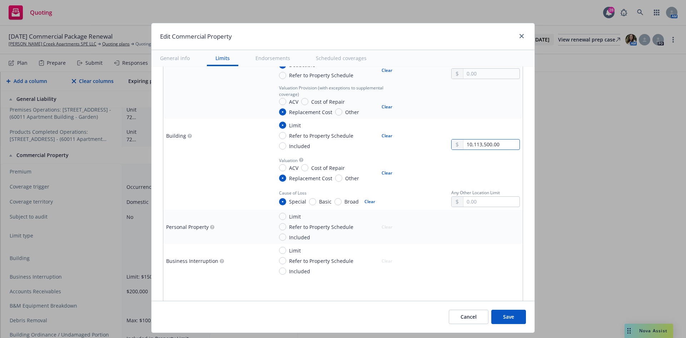
type input "10,113,500.00"
click at [279, 216] on input "Limit" at bounding box center [282, 216] width 7 height 7
radio input "true"
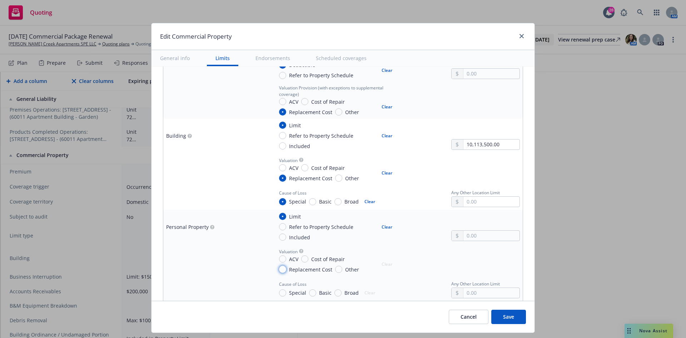
click at [280, 270] on input "Replacement Cost" at bounding box center [282, 269] width 7 height 7
radio input "true"
drag, startPoint x: 277, startPoint y: 290, endPoint x: 289, endPoint y: 291, distance: 11.8
click at [279, 291] on input "Special" at bounding box center [282, 292] width 7 height 7
radio input "true"
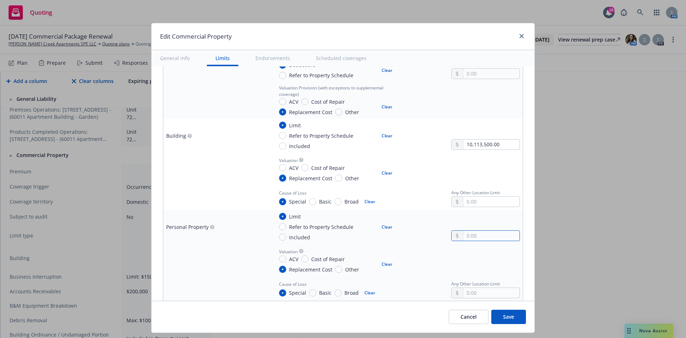
drag, startPoint x: 472, startPoint y: 234, endPoint x: 468, endPoint y: 241, distance: 8.0
click at [472, 234] on input "text" at bounding box center [492, 236] width 56 height 10
type input "30,340.00"
click at [435, 259] on div "Valuation ACV Cost of Repair Replacement Cost Other Clear" at bounding box center [396, 260] width 247 height 26
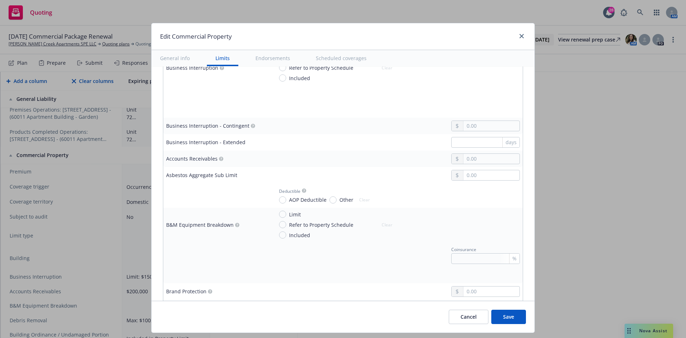
scroll to position [358, 0]
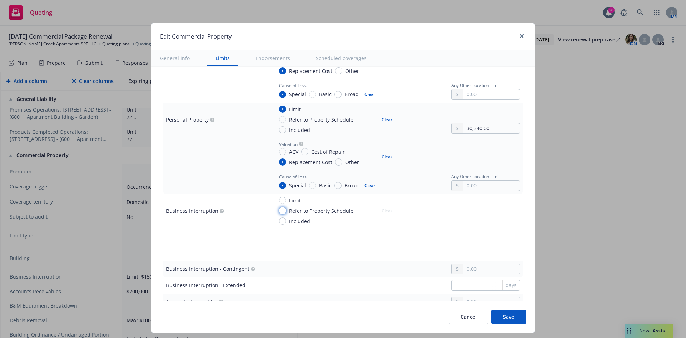
click at [279, 211] on input "Refer to Property Schedule" at bounding box center [282, 210] width 7 height 7
radio input "true"
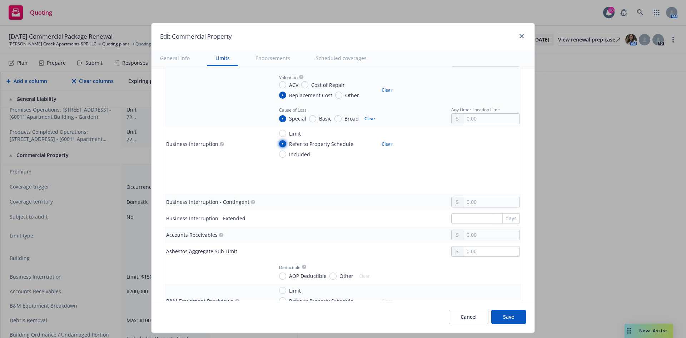
scroll to position [465, 0]
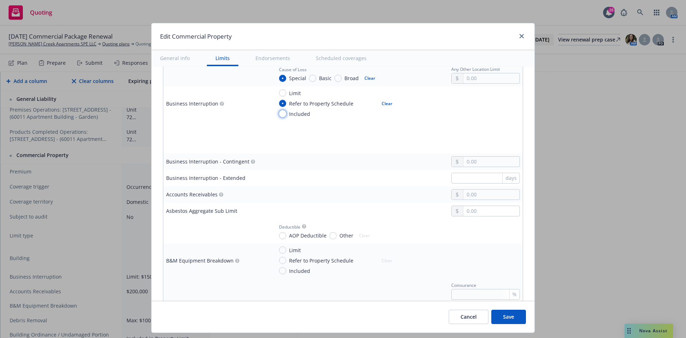
click at [280, 114] on input "Included" at bounding box center [282, 113] width 7 height 7
radio input "true"
click at [280, 104] on input "Refer to Property Schedule" at bounding box center [282, 103] width 7 height 7
radio input "true"
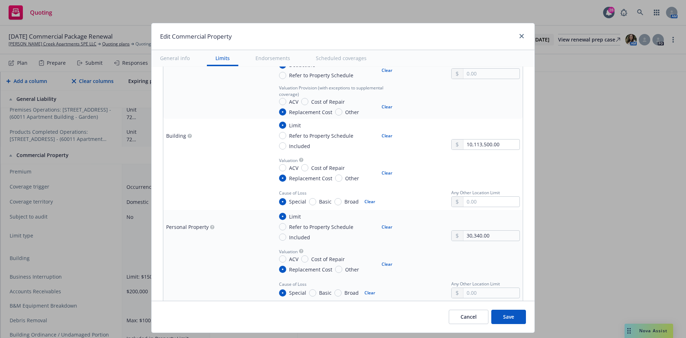
scroll to position [286, 0]
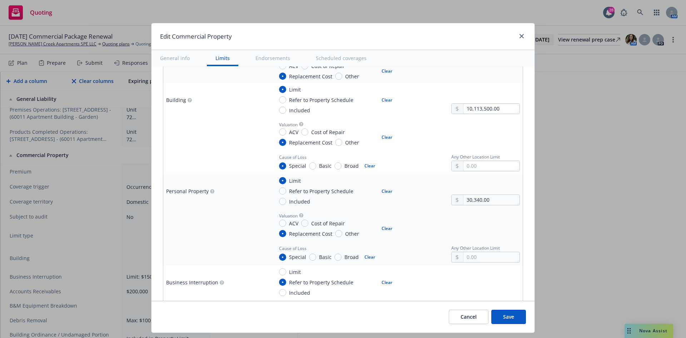
click at [504, 317] on button "Save" at bounding box center [509, 317] width 35 height 14
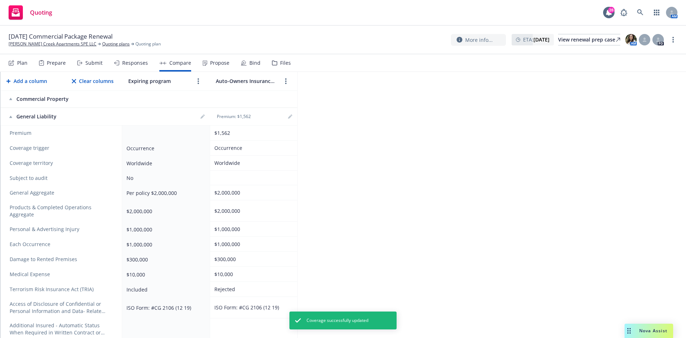
scroll to position [143, 0]
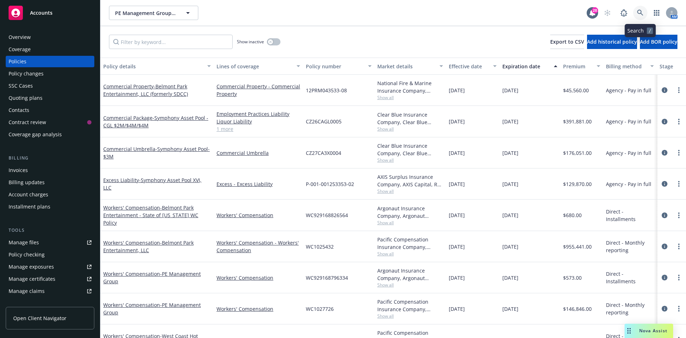
click at [639, 10] on icon at bounding box center [640, 13] width 6 height 6
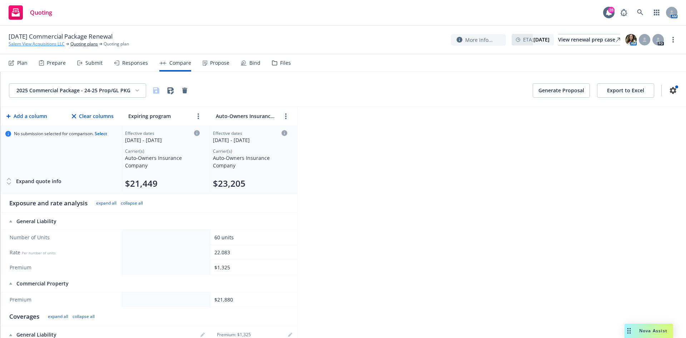
click at [36, 43] on link "Salem View Acquisitions LLC" at bounding box center [37, 44] width 56 height 6
